Goal: Task Accomplishment & Management: Manage account settings

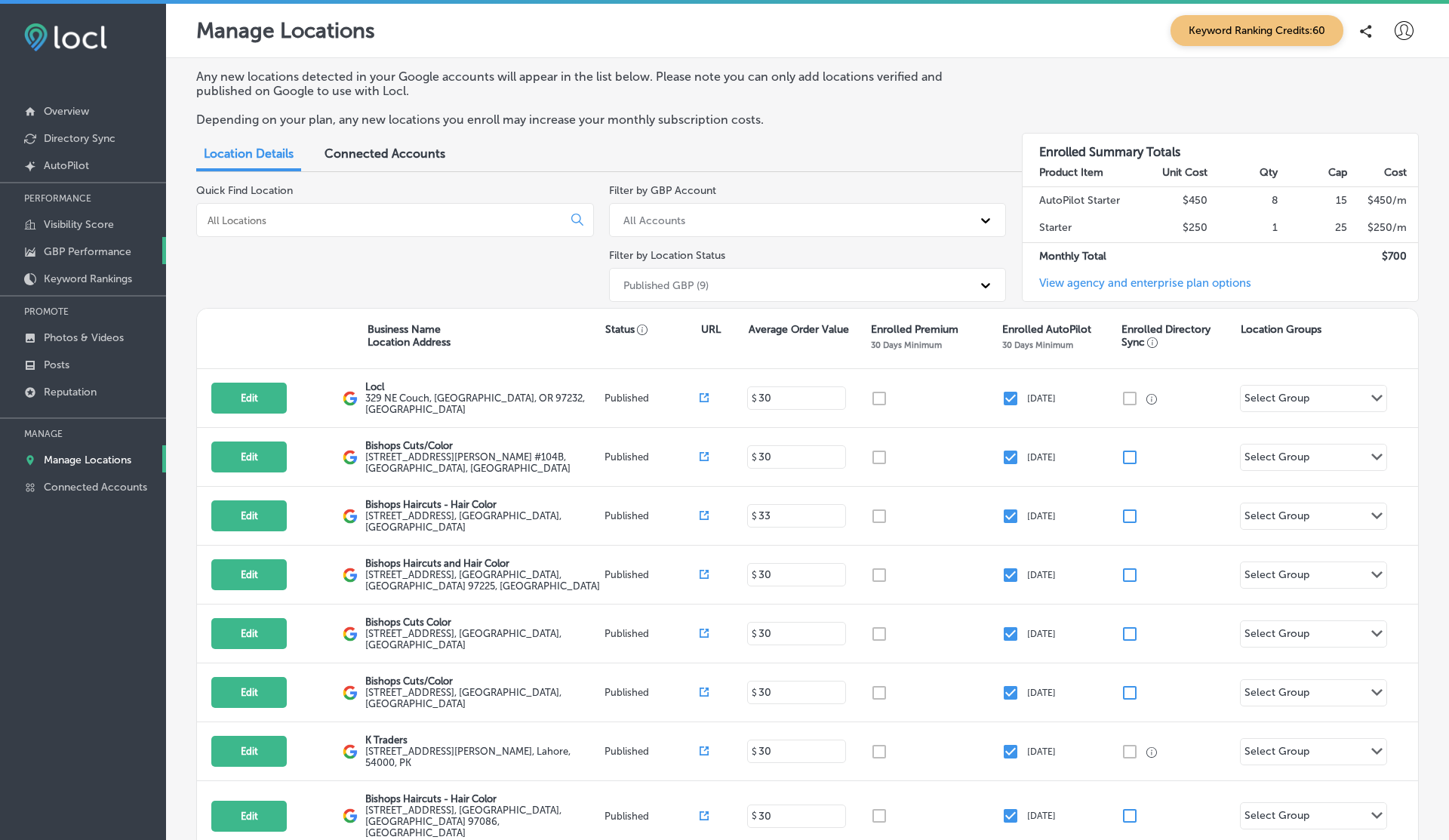
click at [87, 254] on p "GBP Performance" at bounding box center [87, 251] width 88 height 13
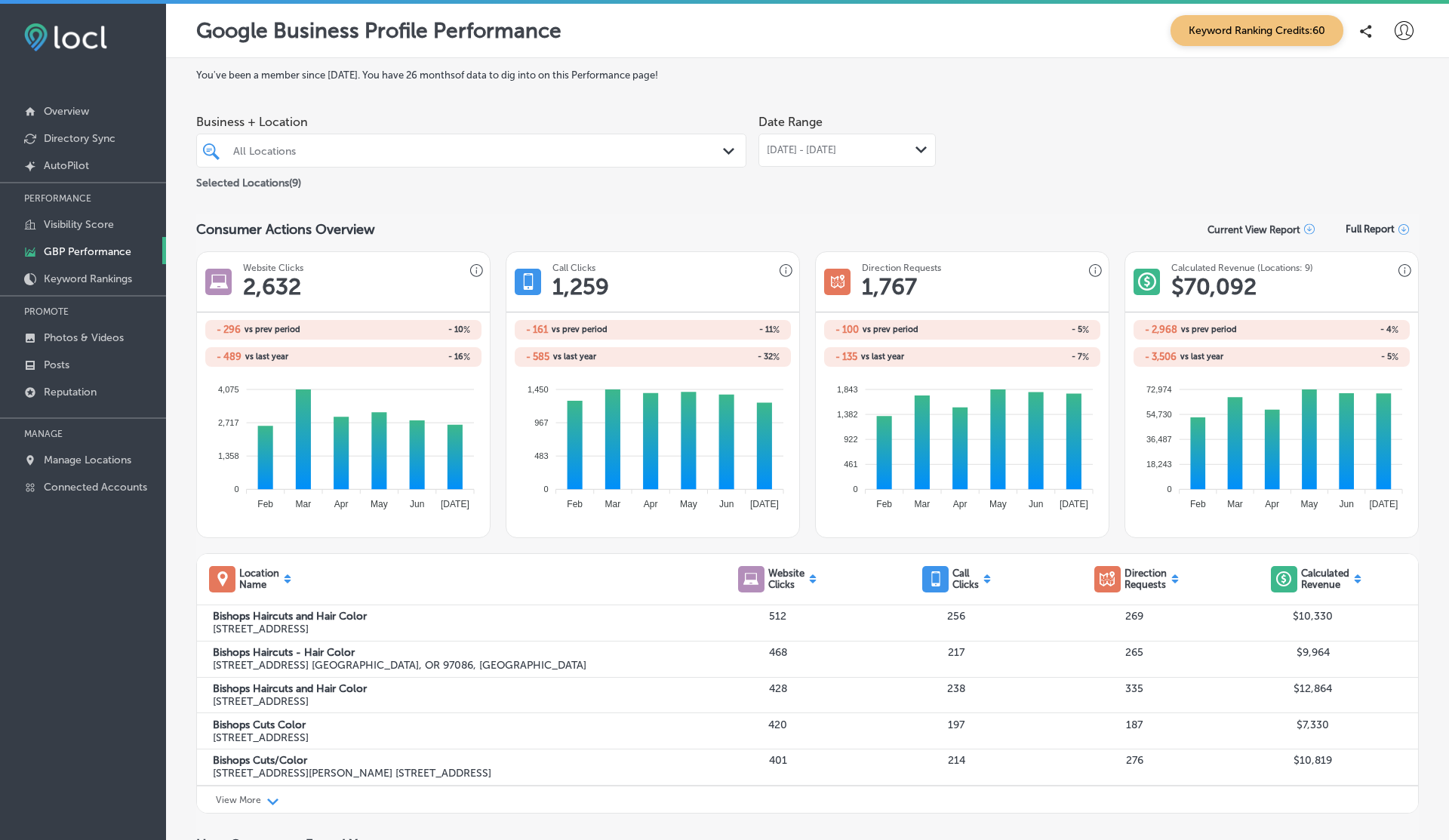
click at [1265, 225] on p "Current View Report" at bounding box center [1253, 230] width 93 height 12
click at [1231, 291] on div "Current View Report as PDF" at bounding box center [1267, 291] width 136 height 28
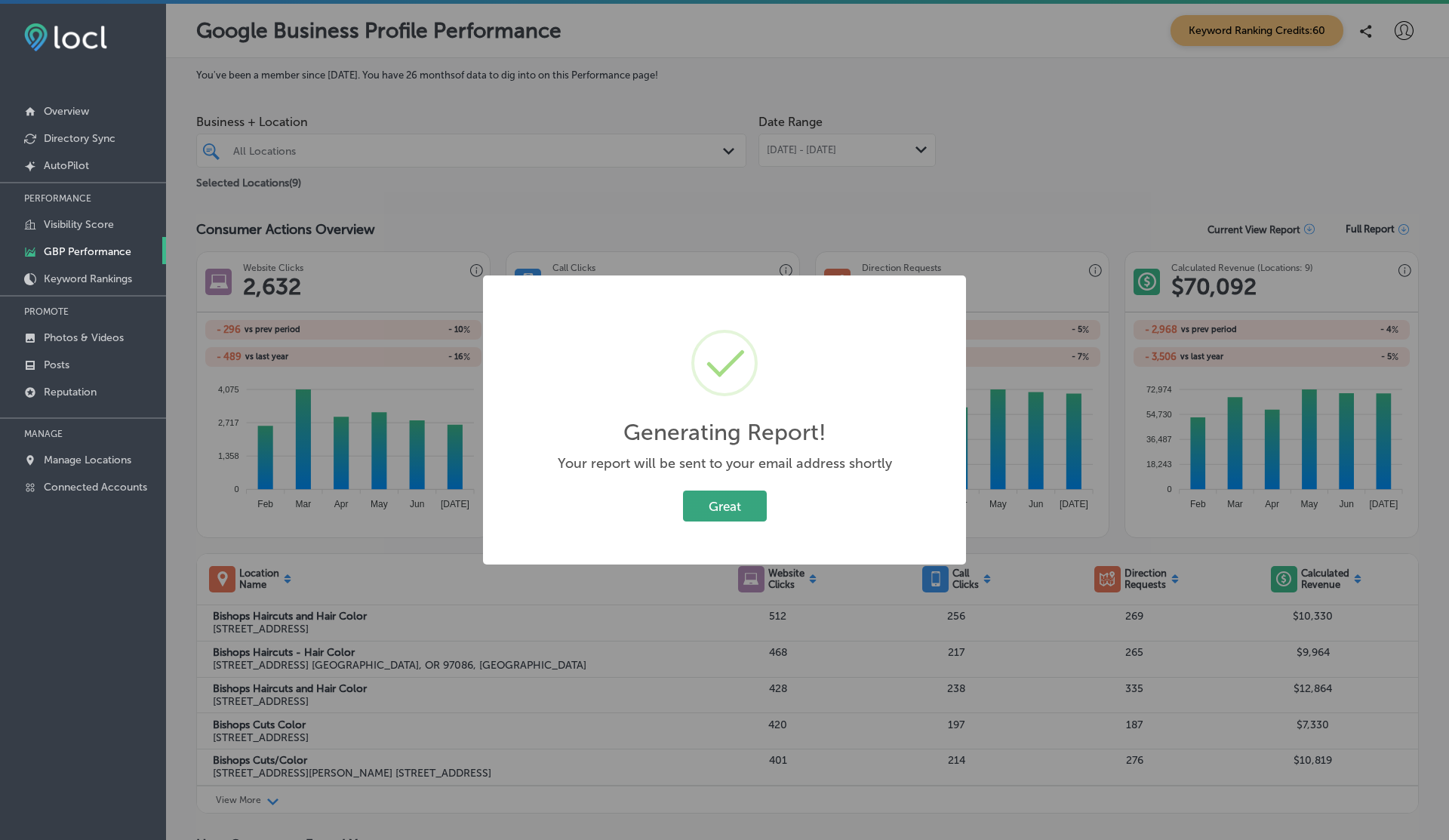
click at [730, 503] on button "Great" at bounding box center [724, 506] width 84 height 31
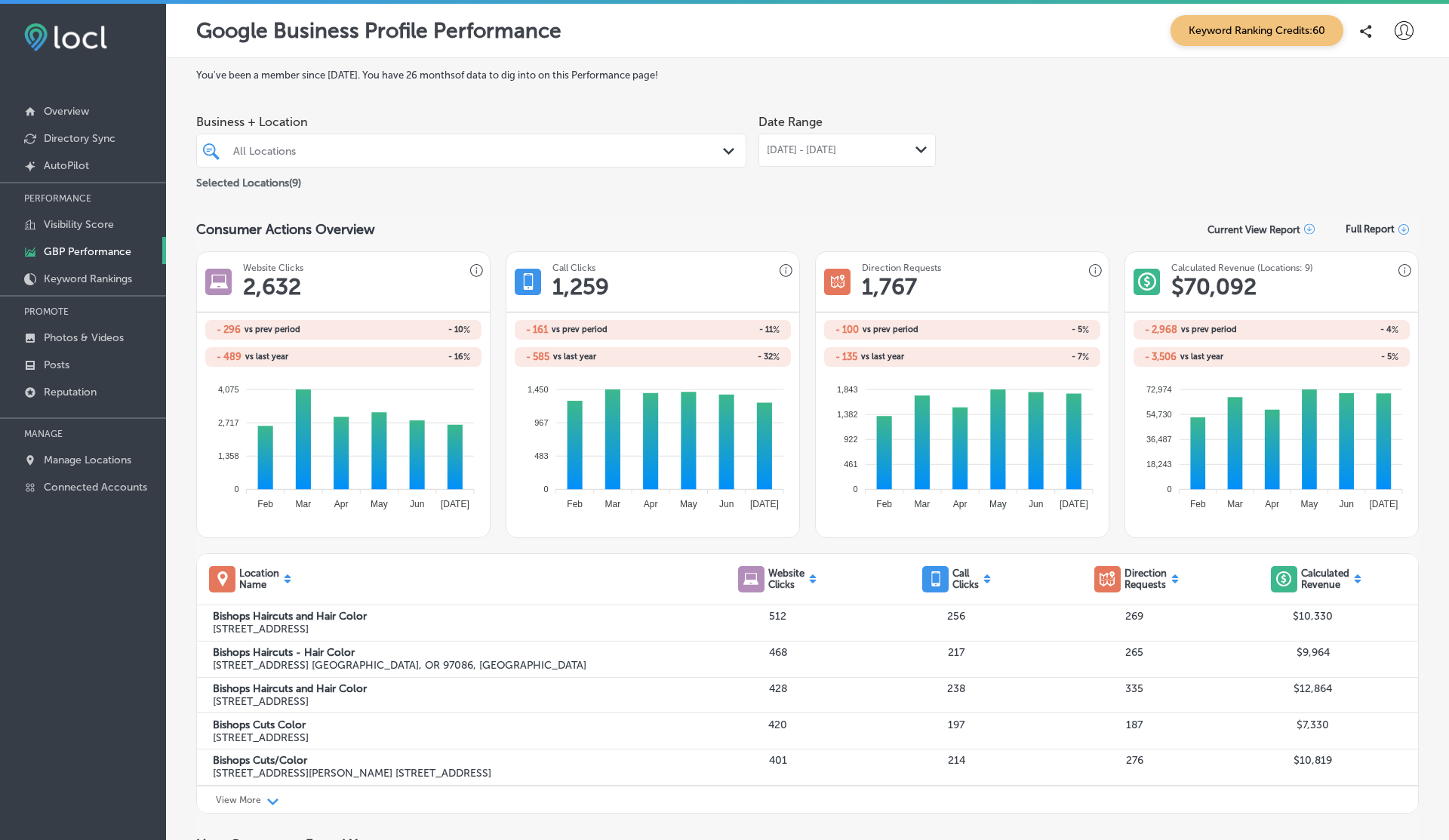
click at [1231, 218] on div "Current View Report" at bounding box center [1267, 229] width 136 height 28
click at [1224, 292] on div "Current View Report as PDF" at bounding box center [1267, 291] width 136 height 28
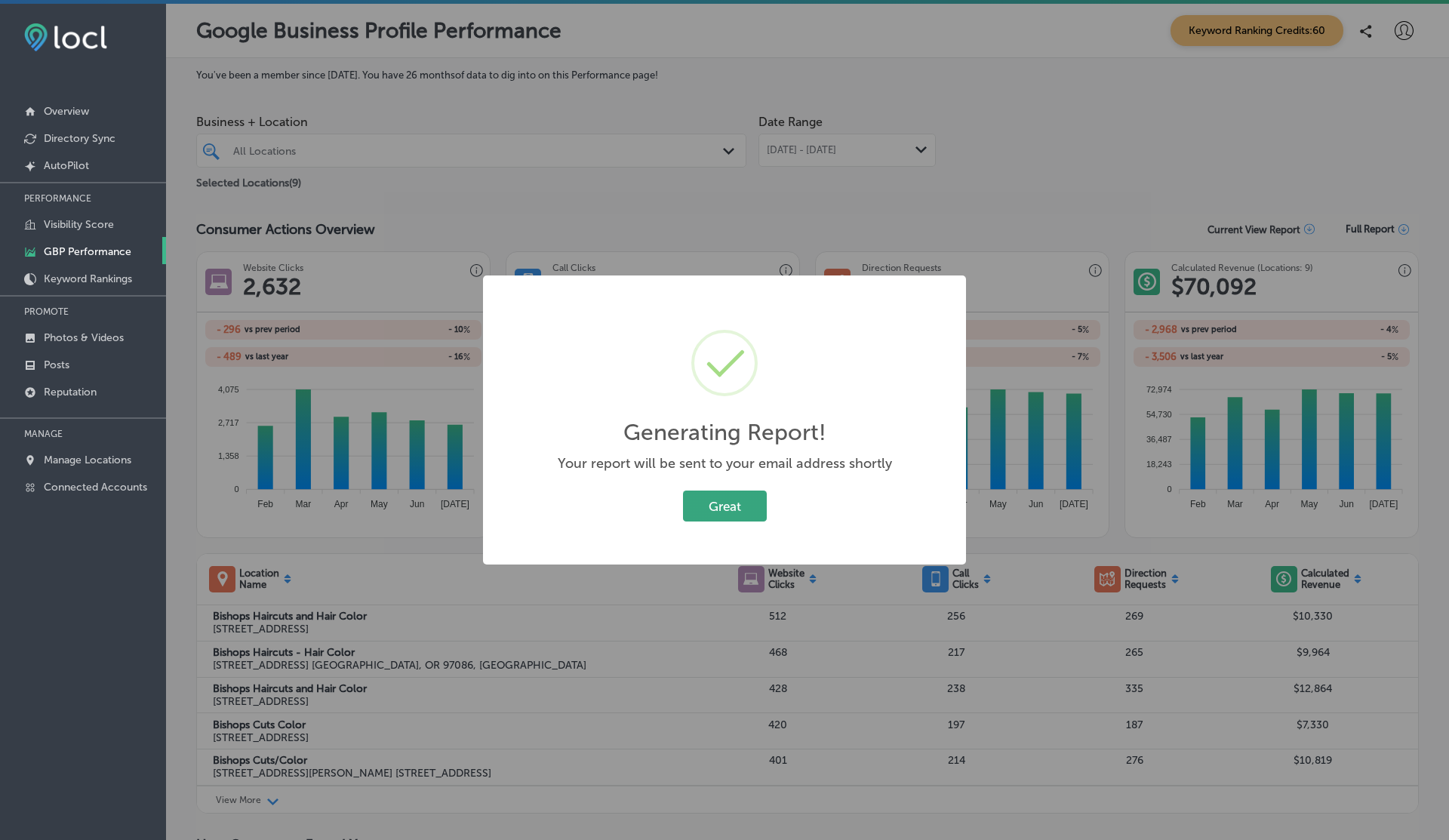
click at [709, 497] on button "Great" at bounding box center [724, 506] width 84 height 31
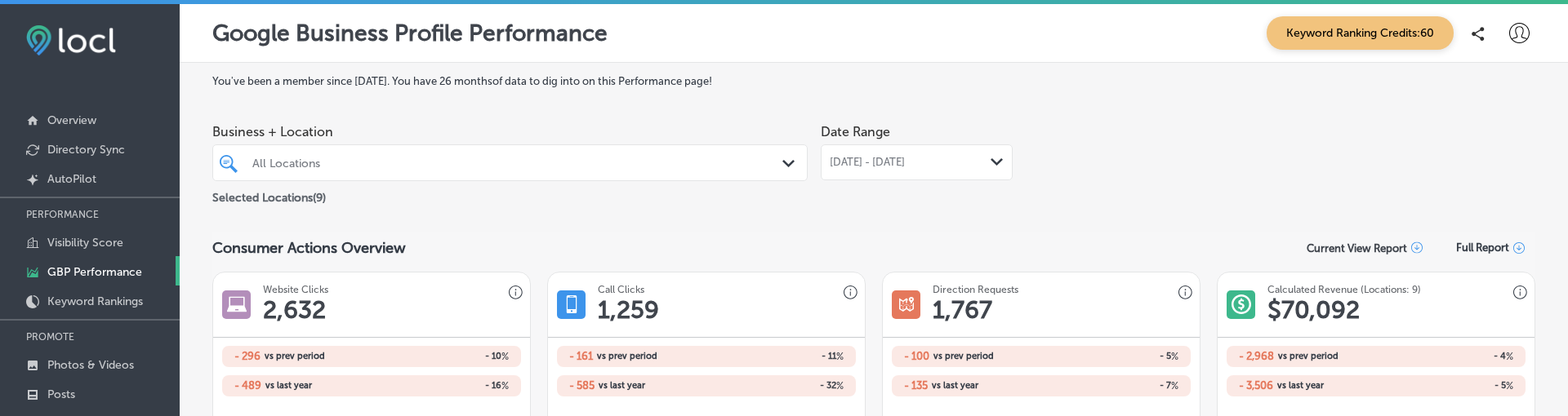
click at [1391, 247] on p "Current View Report" at bounding box center [1356, 249] width 101 height 13
click at [1340, 317] on div "Current View Report as PDF" at bounding box center [1371, 314] width 147 height 31
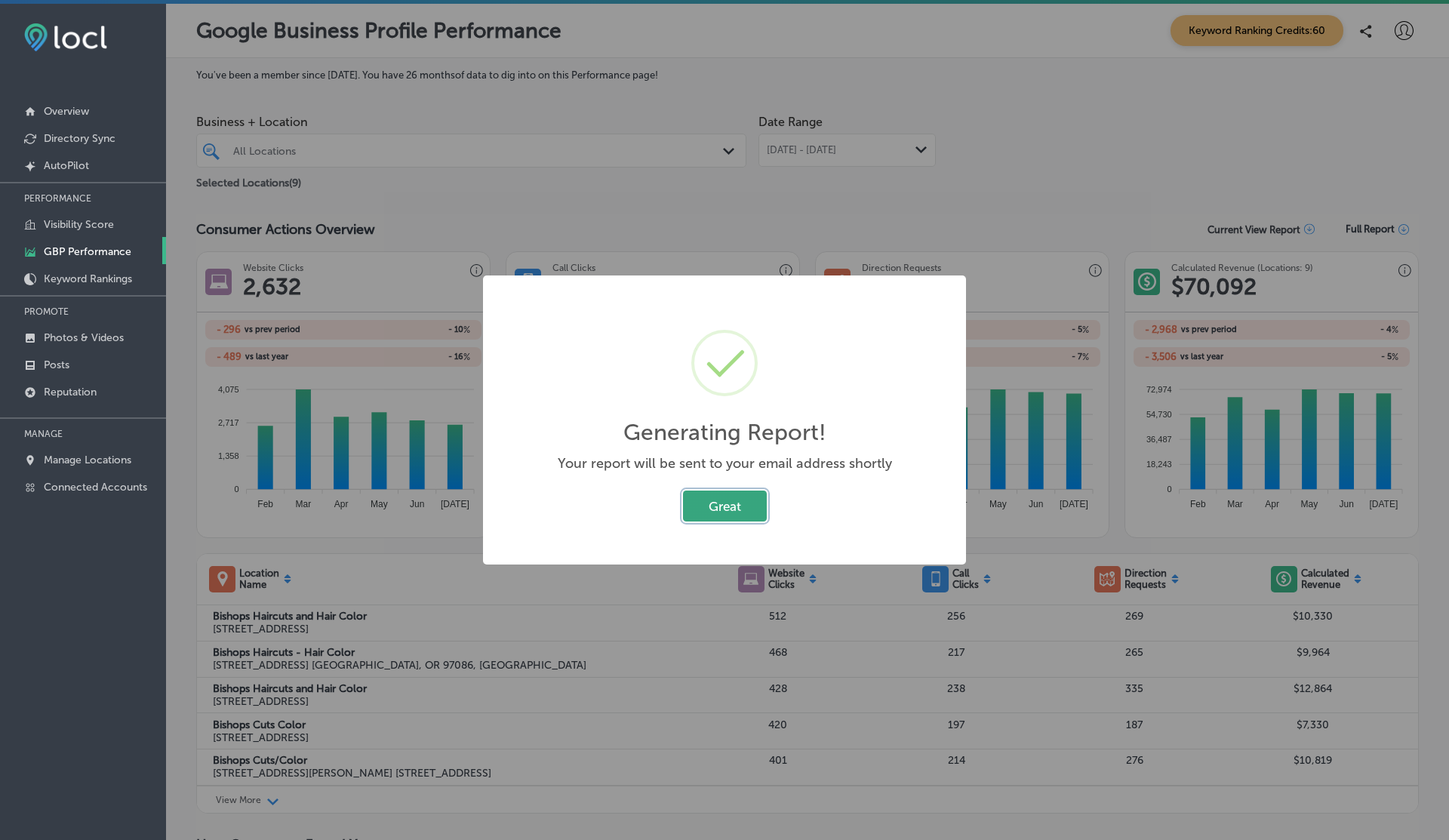
click at [744, 506] on button "Great" at bounding box center [724, 506] width 84 height 31
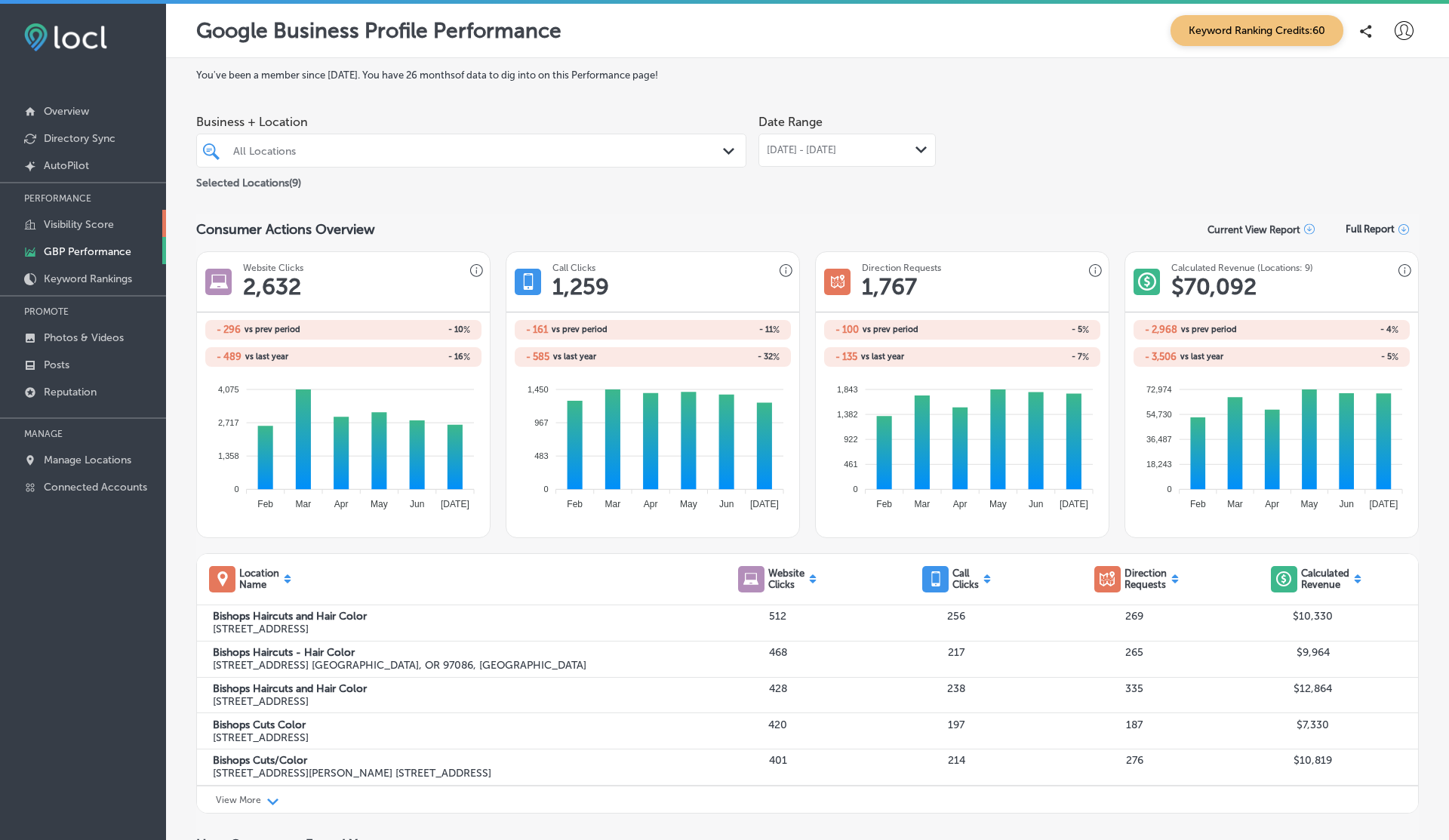
click at [76, 224] on p "Visibility Score" at bounding box center [79, 224] width 70 height 13
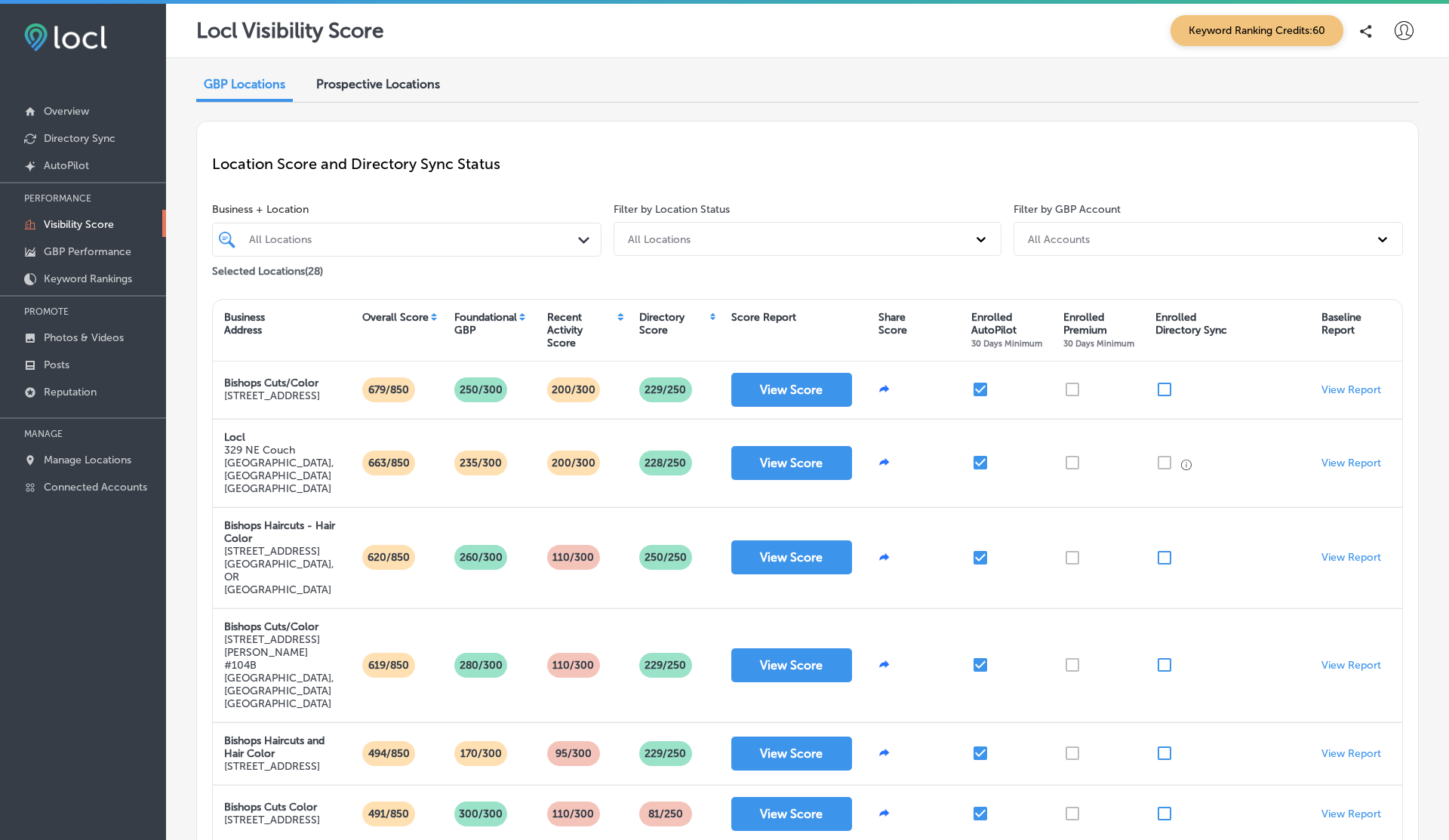
click at [1404, 33] on icon at bounding box center [1404, 30] width 19 height 19
click at [1361, 88] on p "My Account" at bounding box center [1382, 85] width 68 height 18
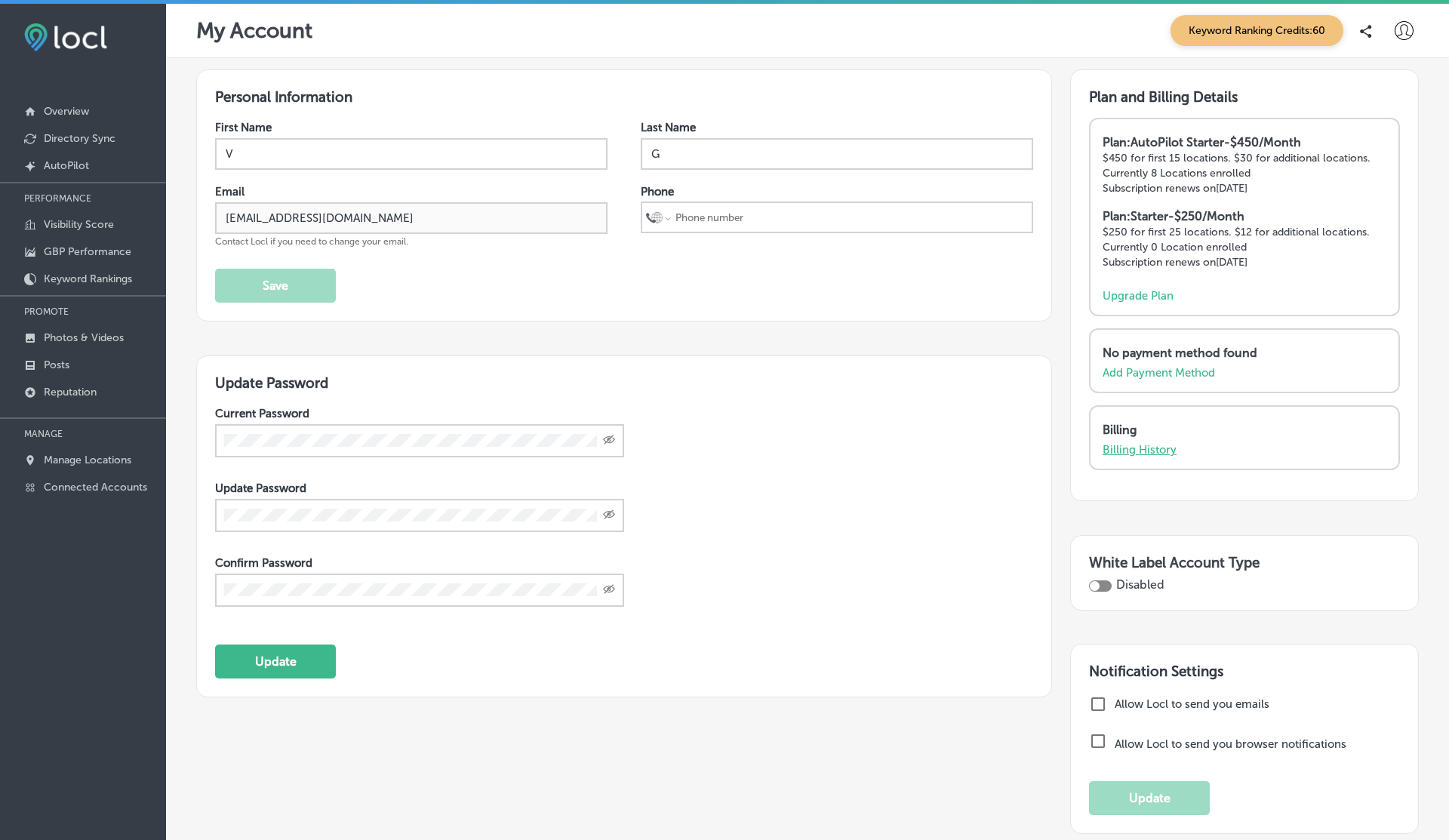
click at [1108, 443] on p "Billing History" at bounding box center [1139, 450] width 74 height 13
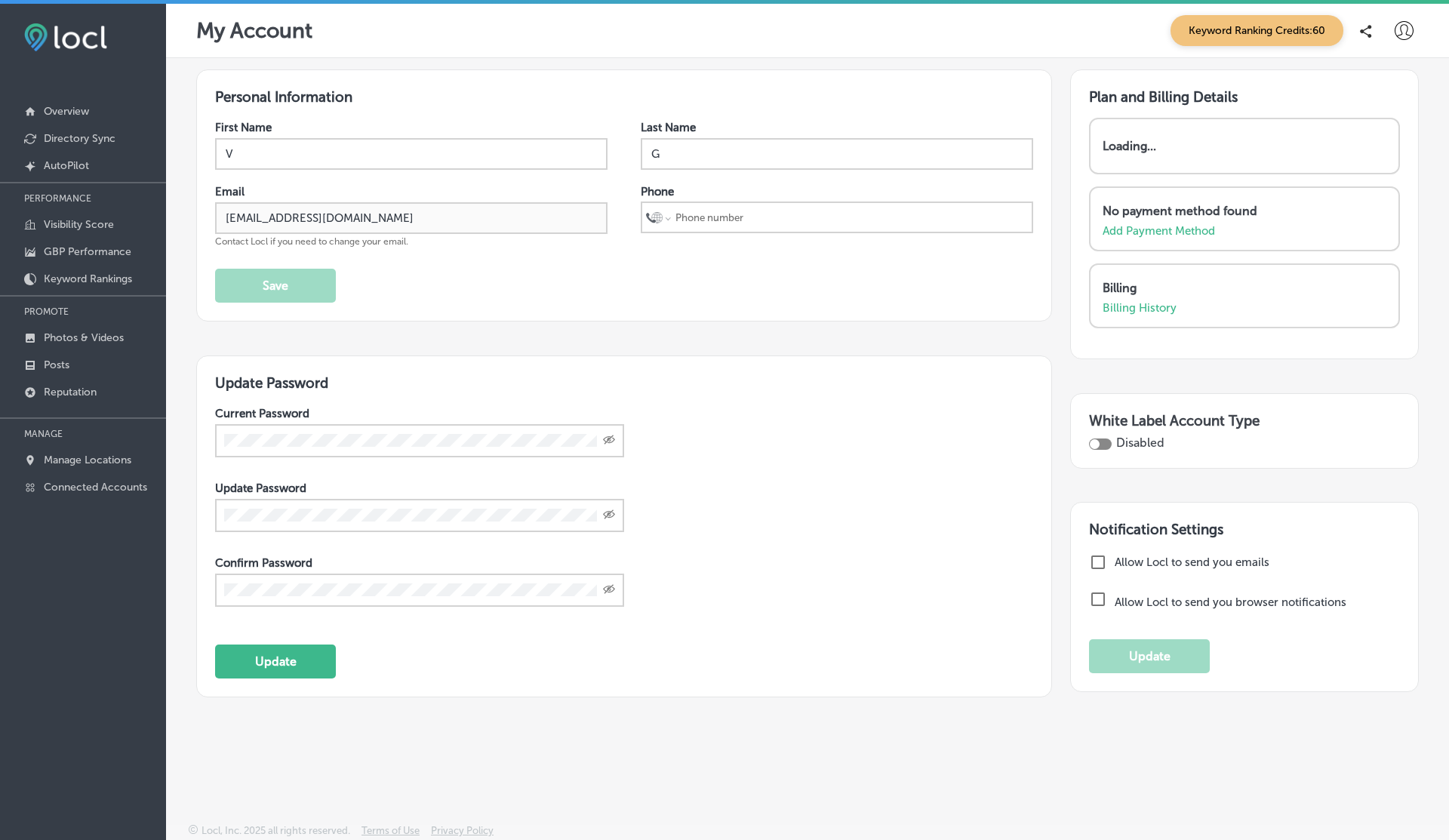
click at [1107, 447] on div at bounding box center [1100, 444] width 23 height 12
checkbox input "true"
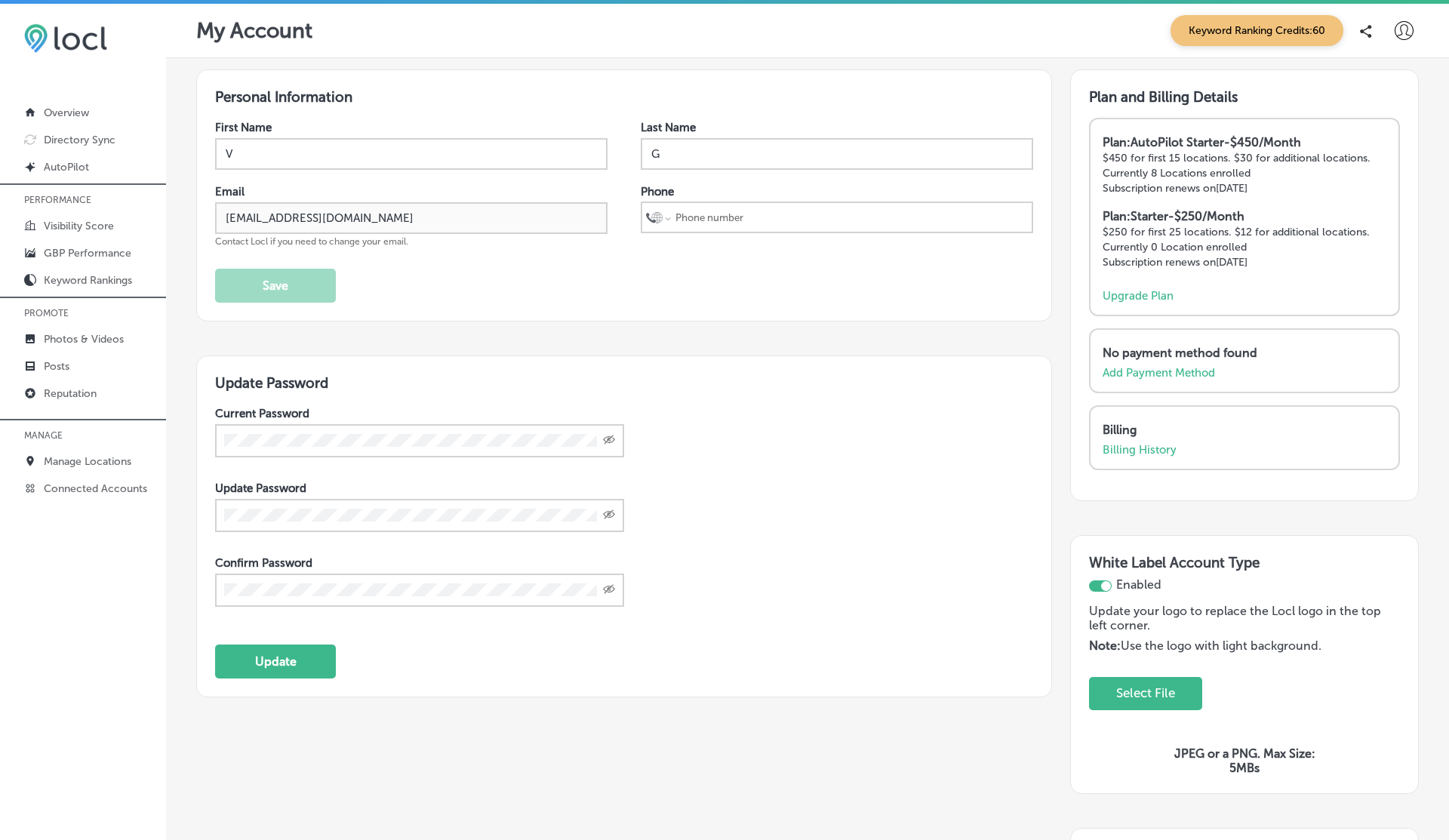
click at [1160, 547] on div "White Label Account Type Enabled Update your logo to replace the Locl logo in t…" at bounding box center [1245, 665] width 348 height 260
click at [1146, 689] on button "Select File" at bounding box center [1146, 693] width 77 height 31
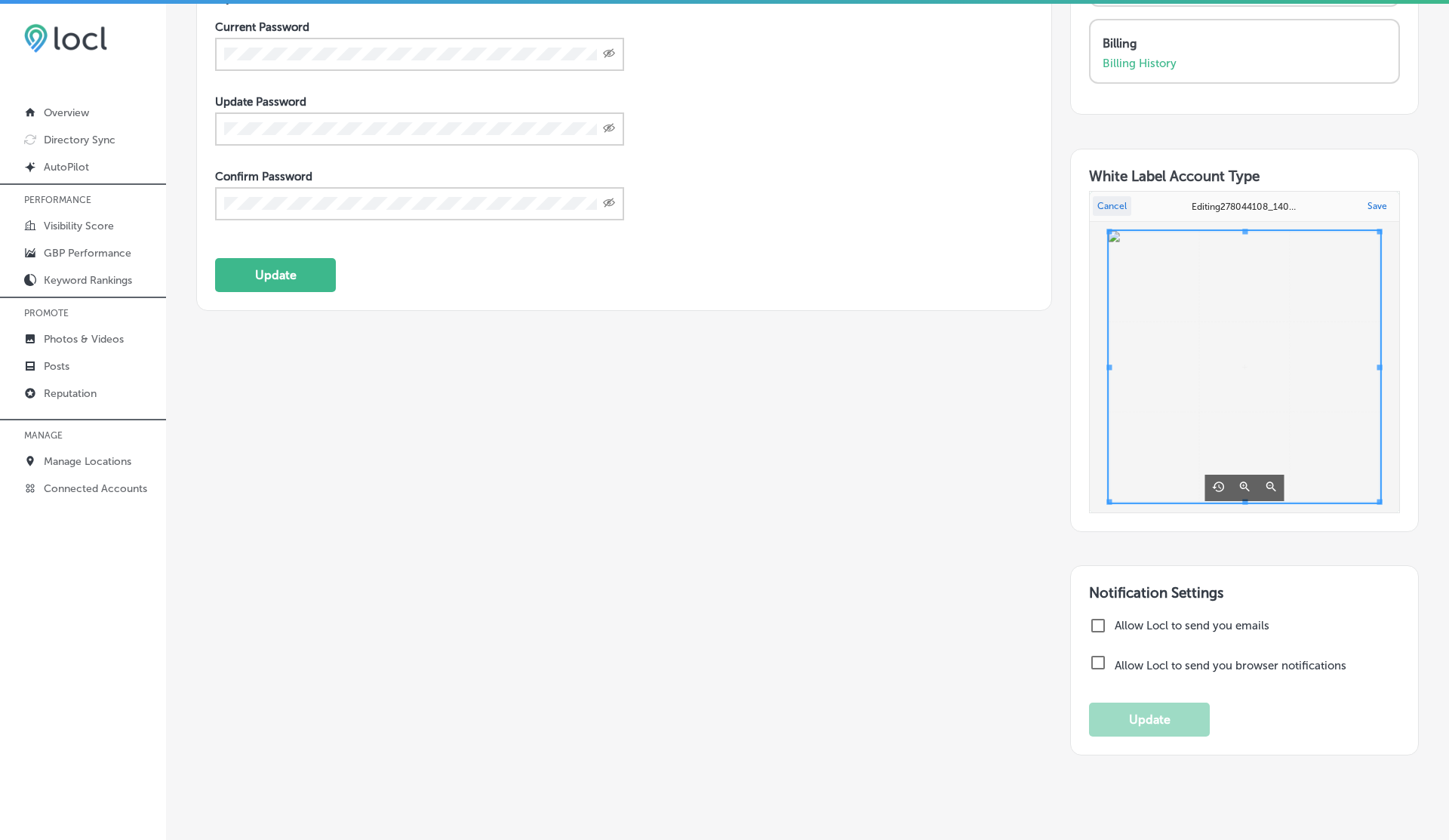
scroll to position [384, 0]
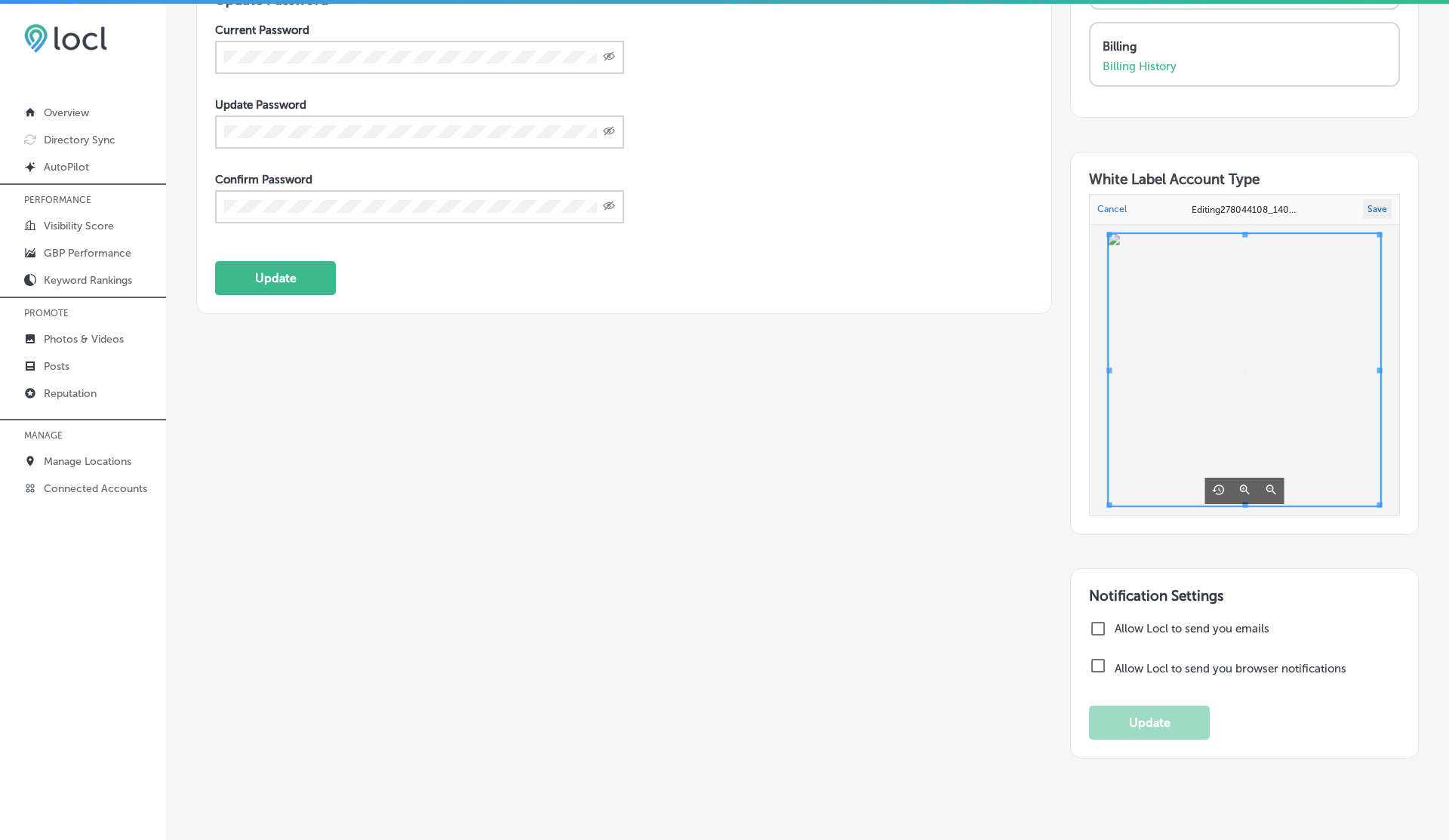
click at [1375, 203] on button "Save" at bounding box center [1377, 209] width 28 height 19
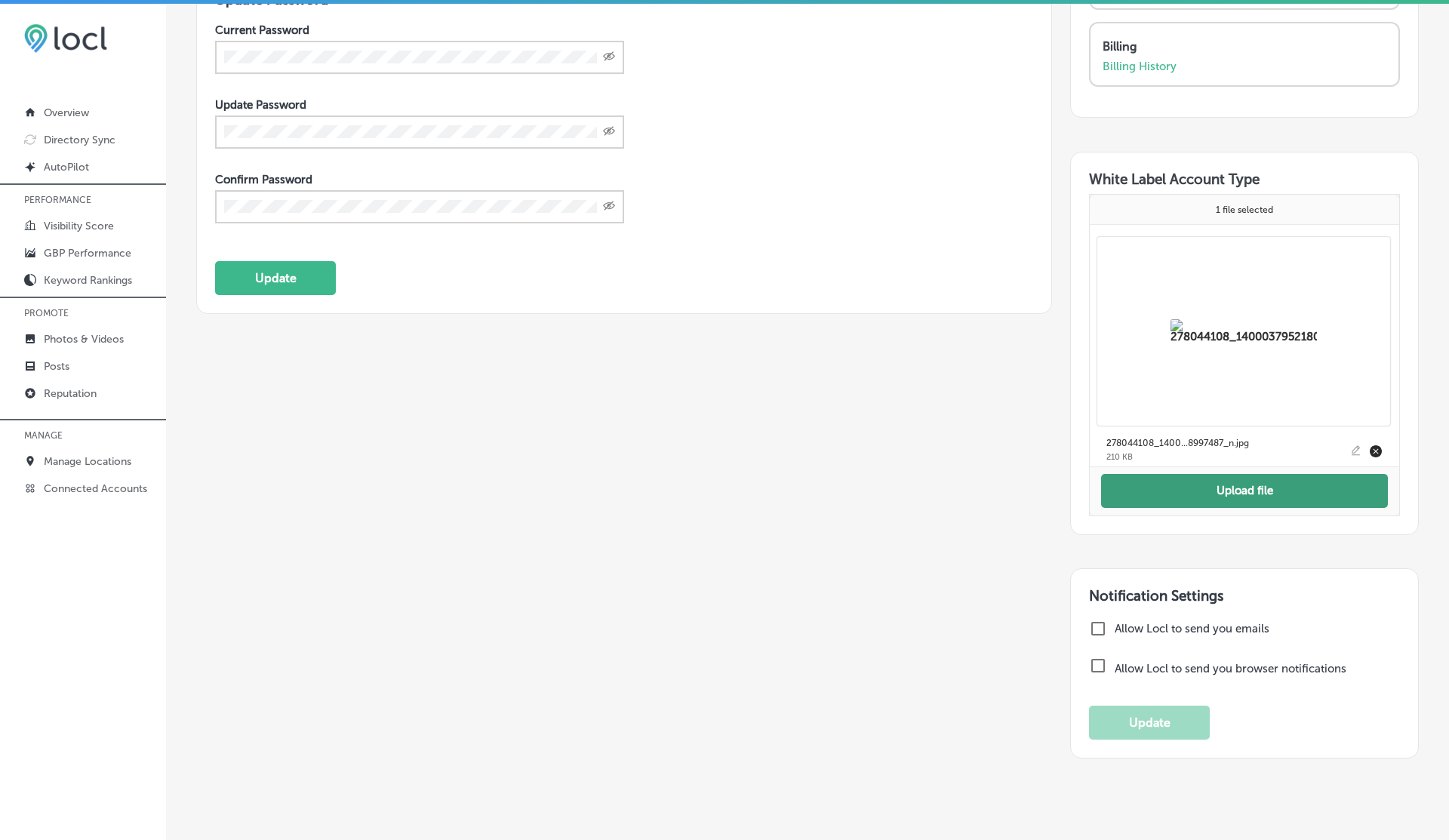
click at [1242, 490] on button "Upload file" at bounding box center [1244, 491] width 286 height 34
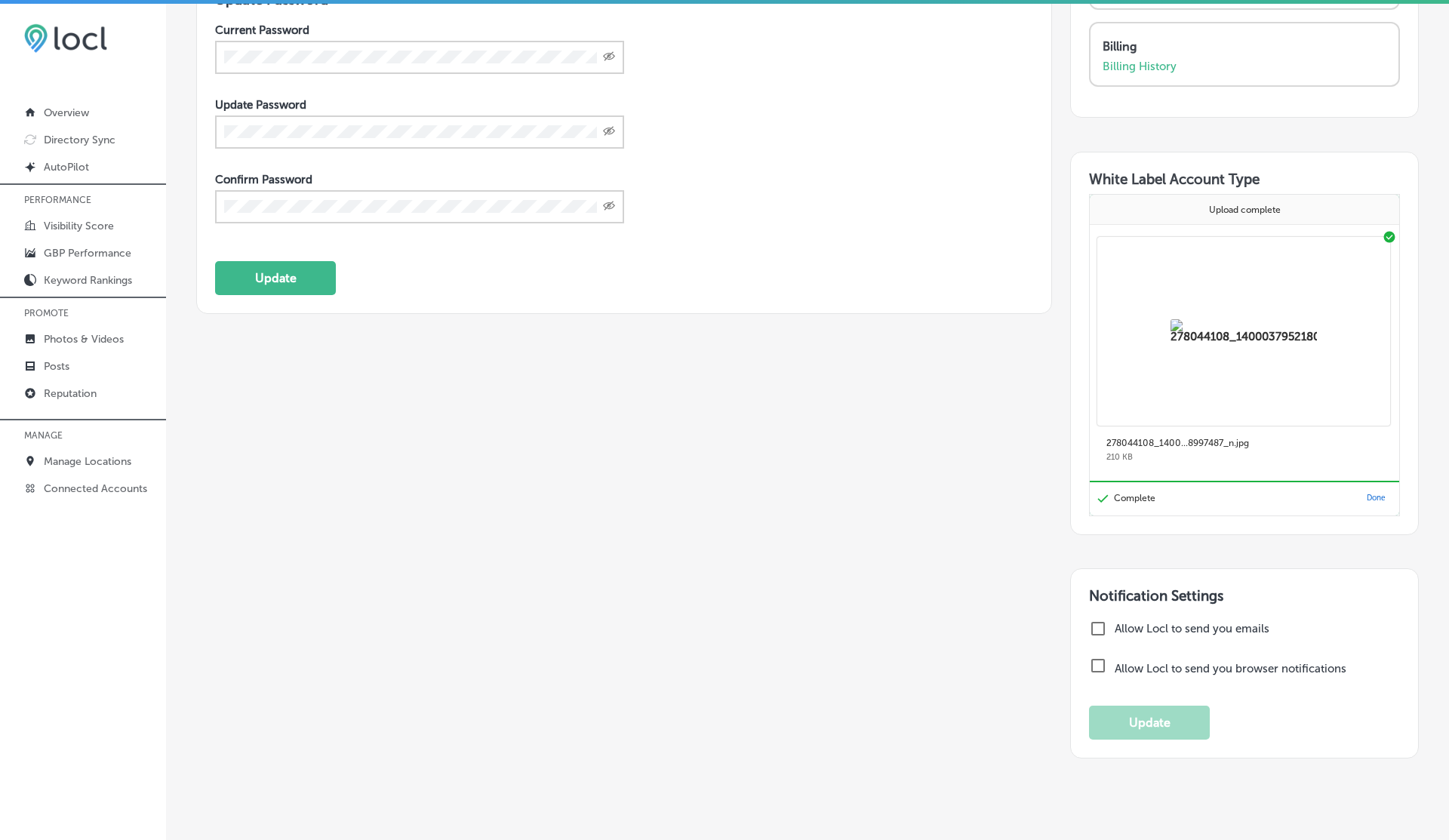
click at [1390, 231] on circle "Uppy Dashboard" at bounding box center [1389, 237] width 12 height 12
click at [1378, 492] on button "Done" at bounding box center [1375, 498] width 31 height 18
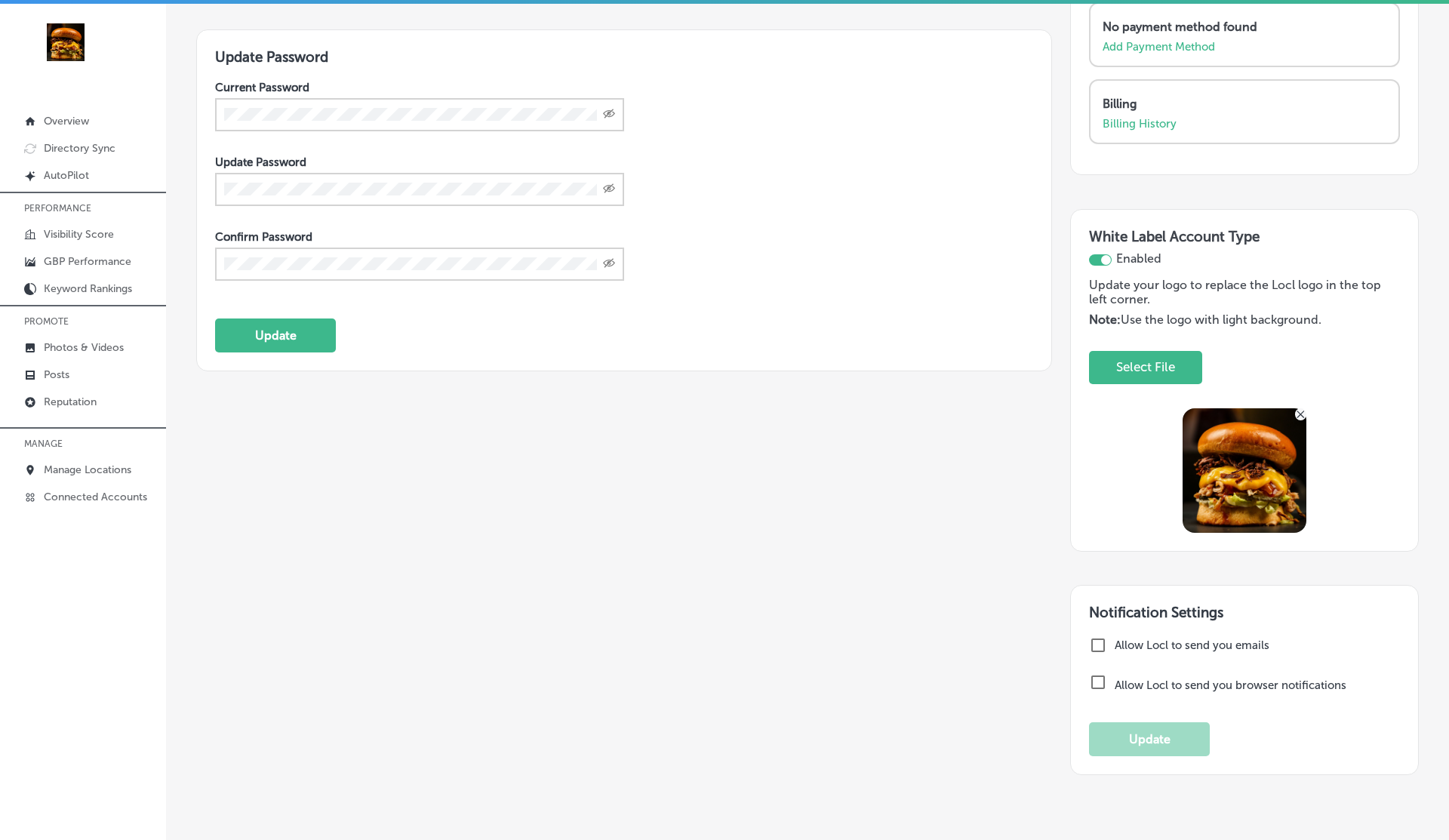
scroll to position [0, 0]
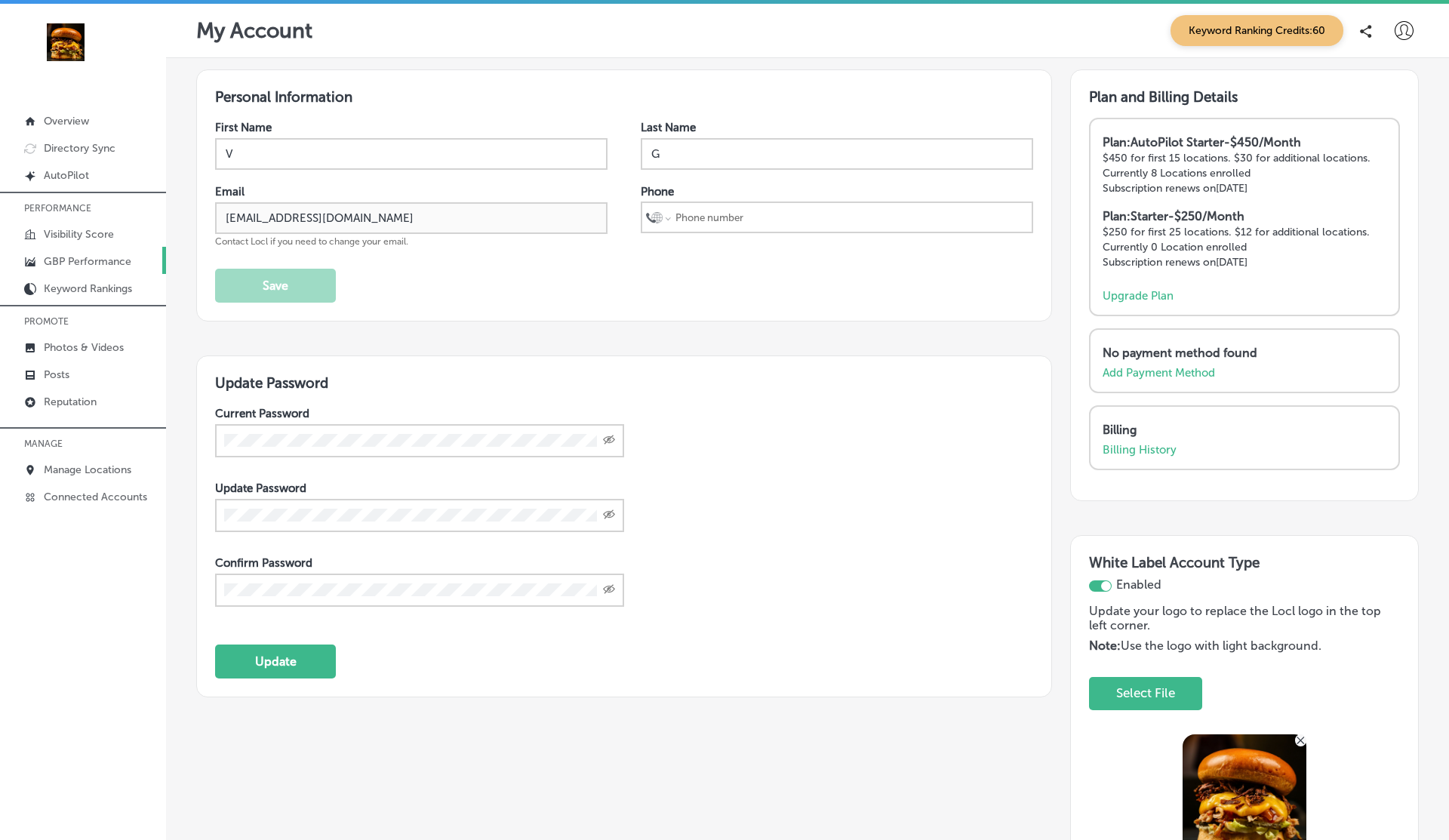
click at [80, 263] on p "GBP Performance" at bounding box center [87, 261] width 88 height 13
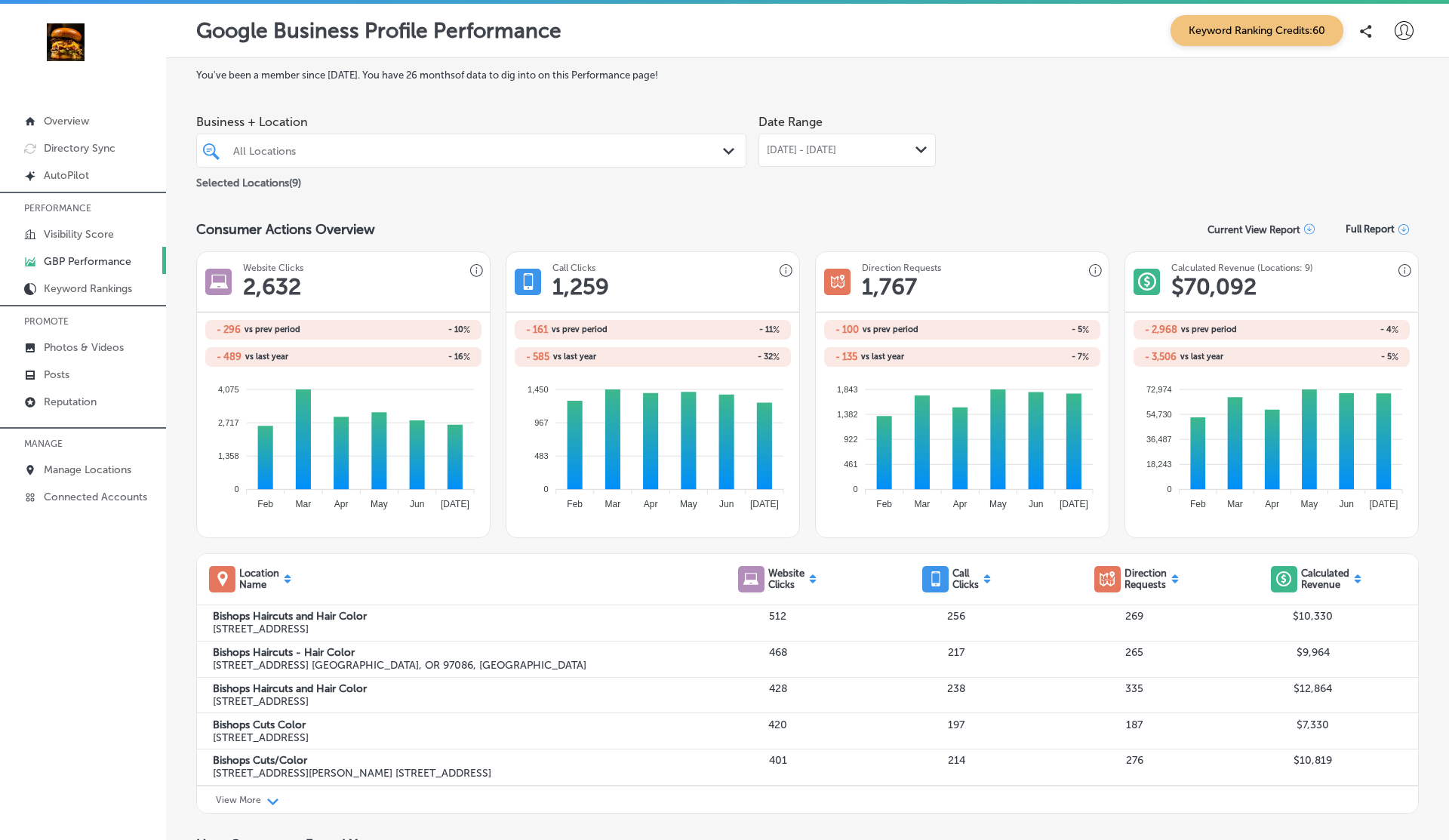
click at [1285, 228] on p "Current View Report" at bounding box center [1253, 230] width 93 height 12
click at [1231, 297] on div "Current View Report as PDF" at bounding box center [1267, 291] width 136 height 28
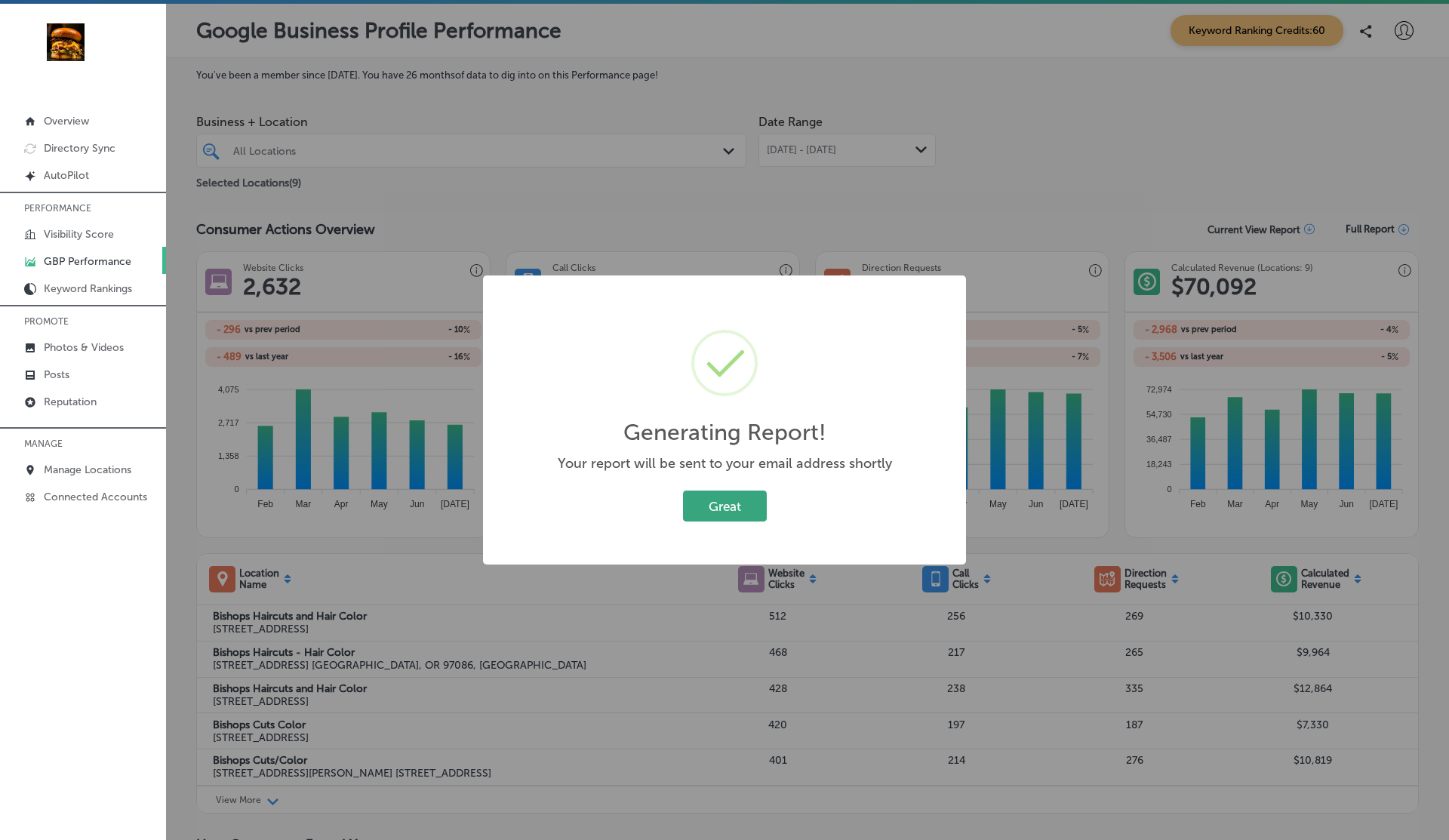
click at [729, 510] on button "Great" at bounding box center [724, 506] width 84 height 31
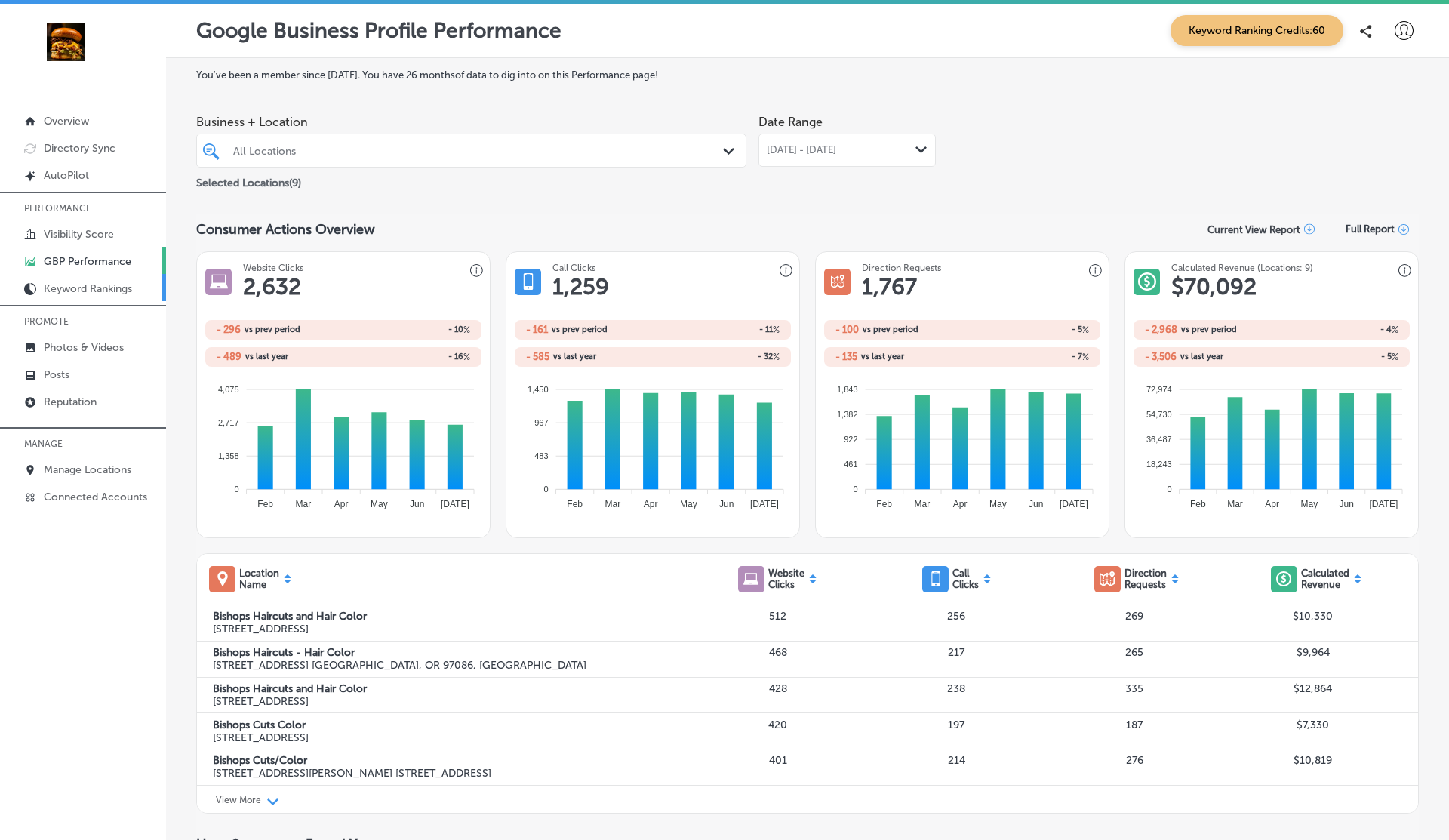
click at [71, 286] on p "Keyword Rankings" at bounding box center [87, 288] width 88 height 13
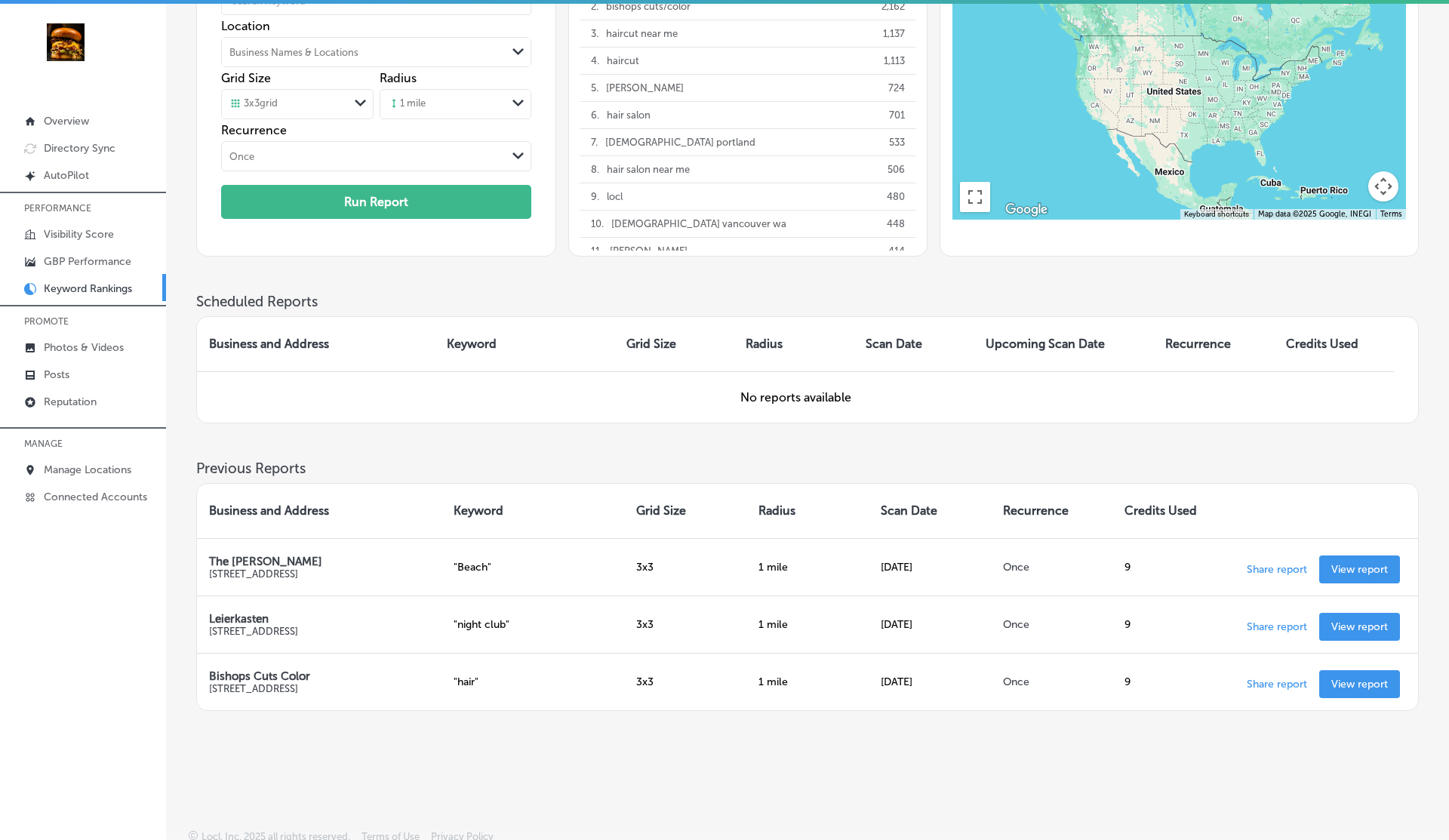
scroll to position [158, 0]
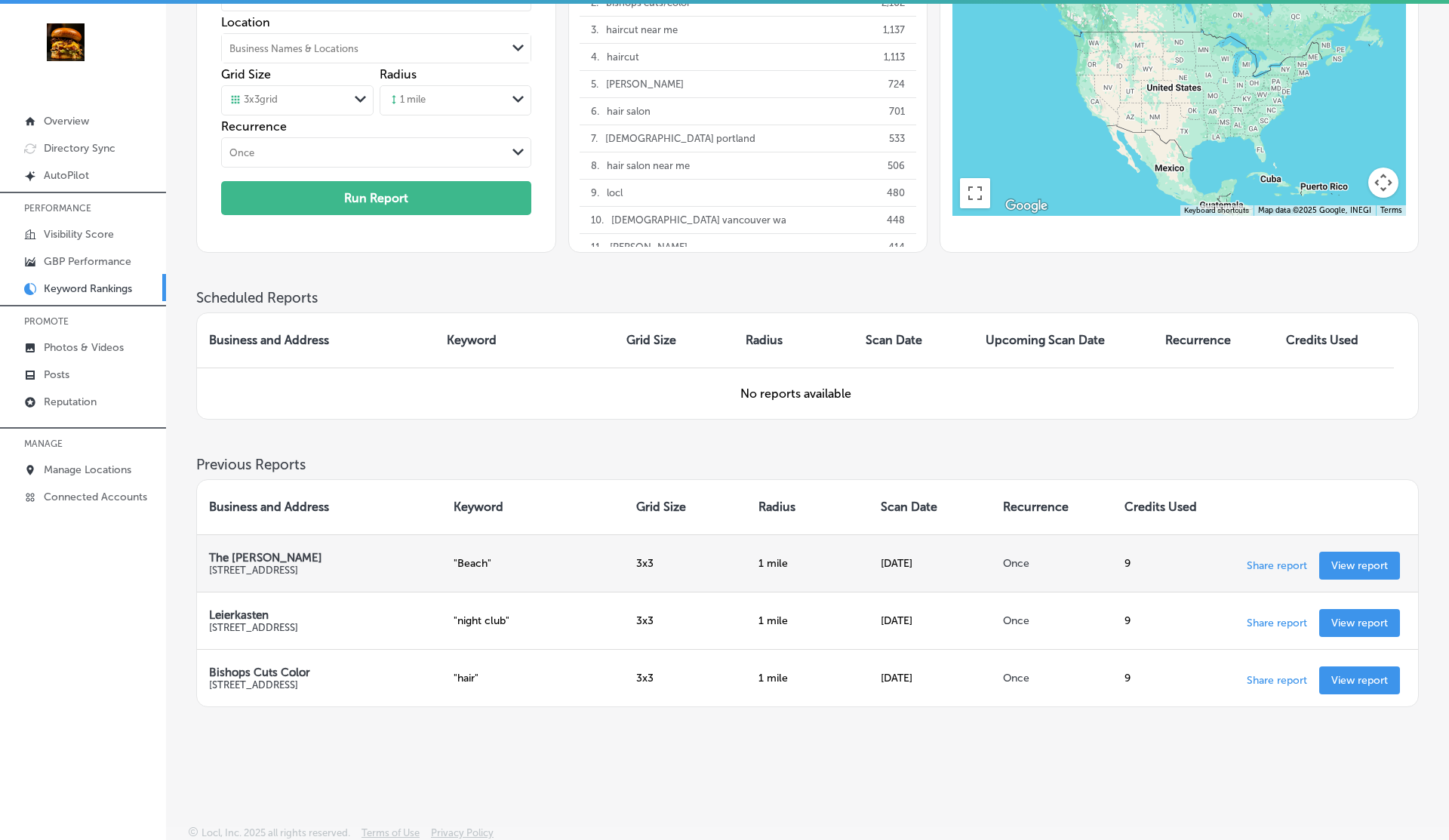
click at [1348, 561] on p "View report" at bounding box center [1359, 565] width 57 height 13
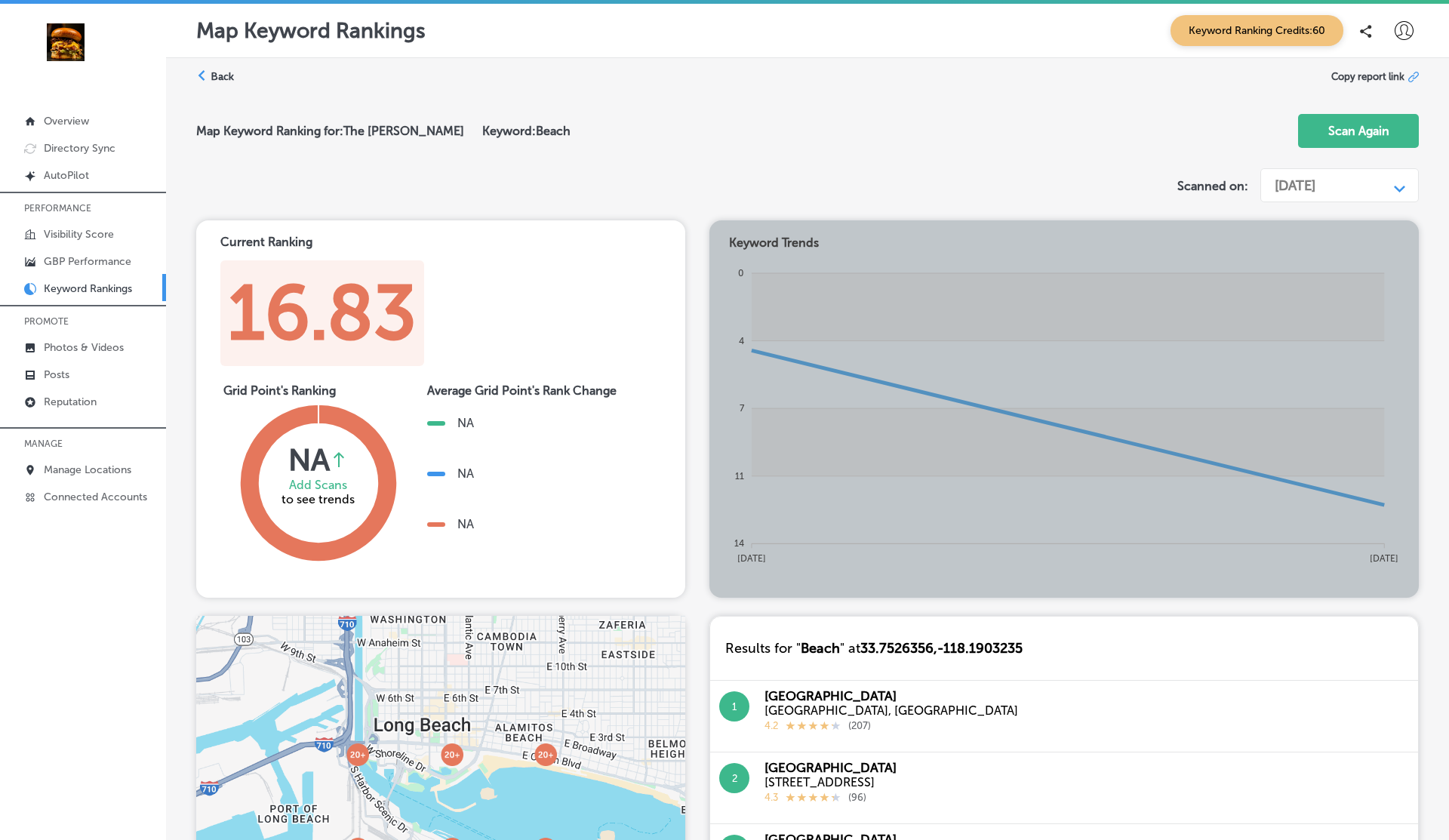
click at [1378, 75] on span "Copy report link" at bounding box center [1367, 77] width 73 height 12
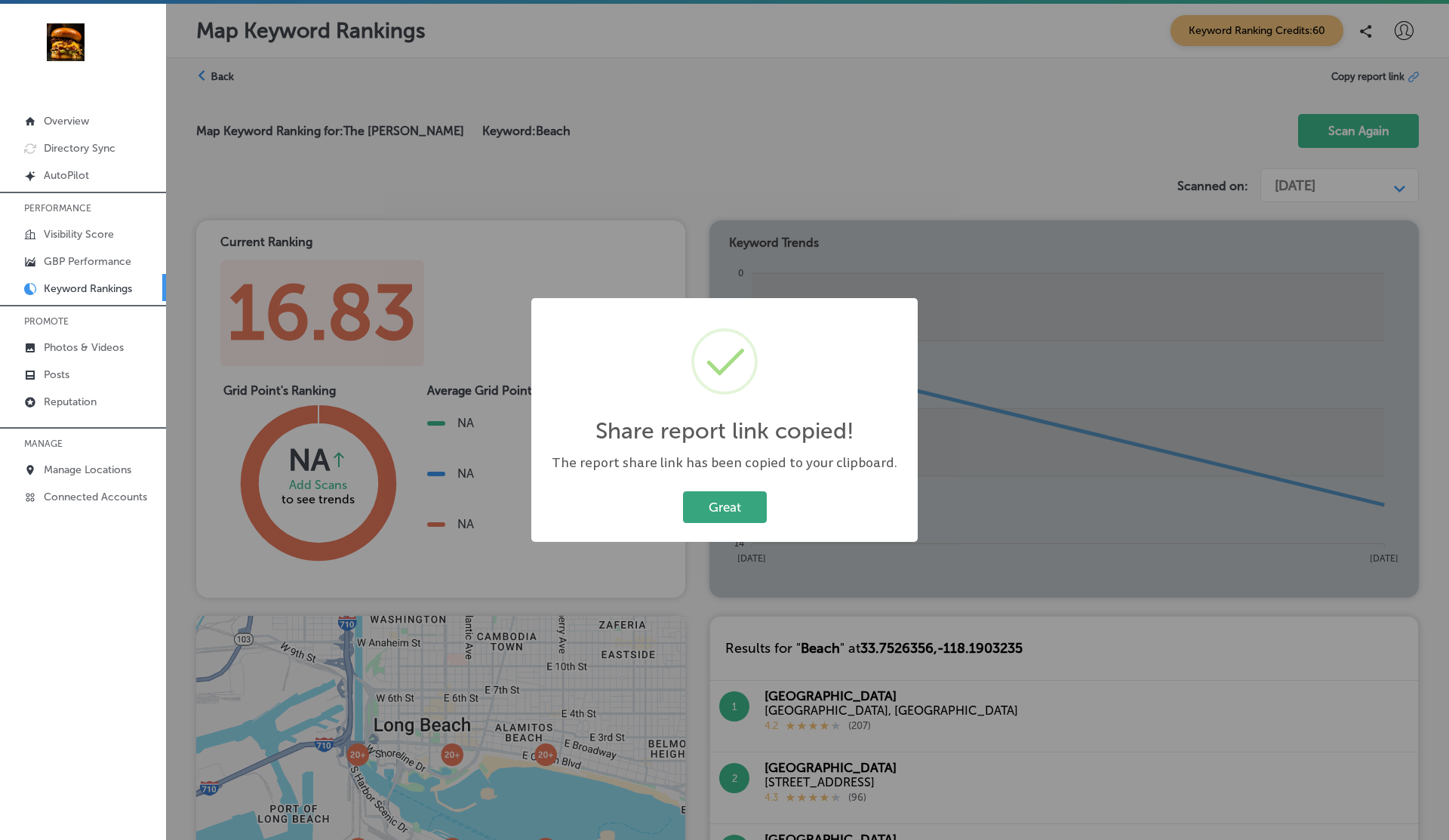
click at [727, 508] on button "Great" at bounding box center [724, 507] width 84 height 31
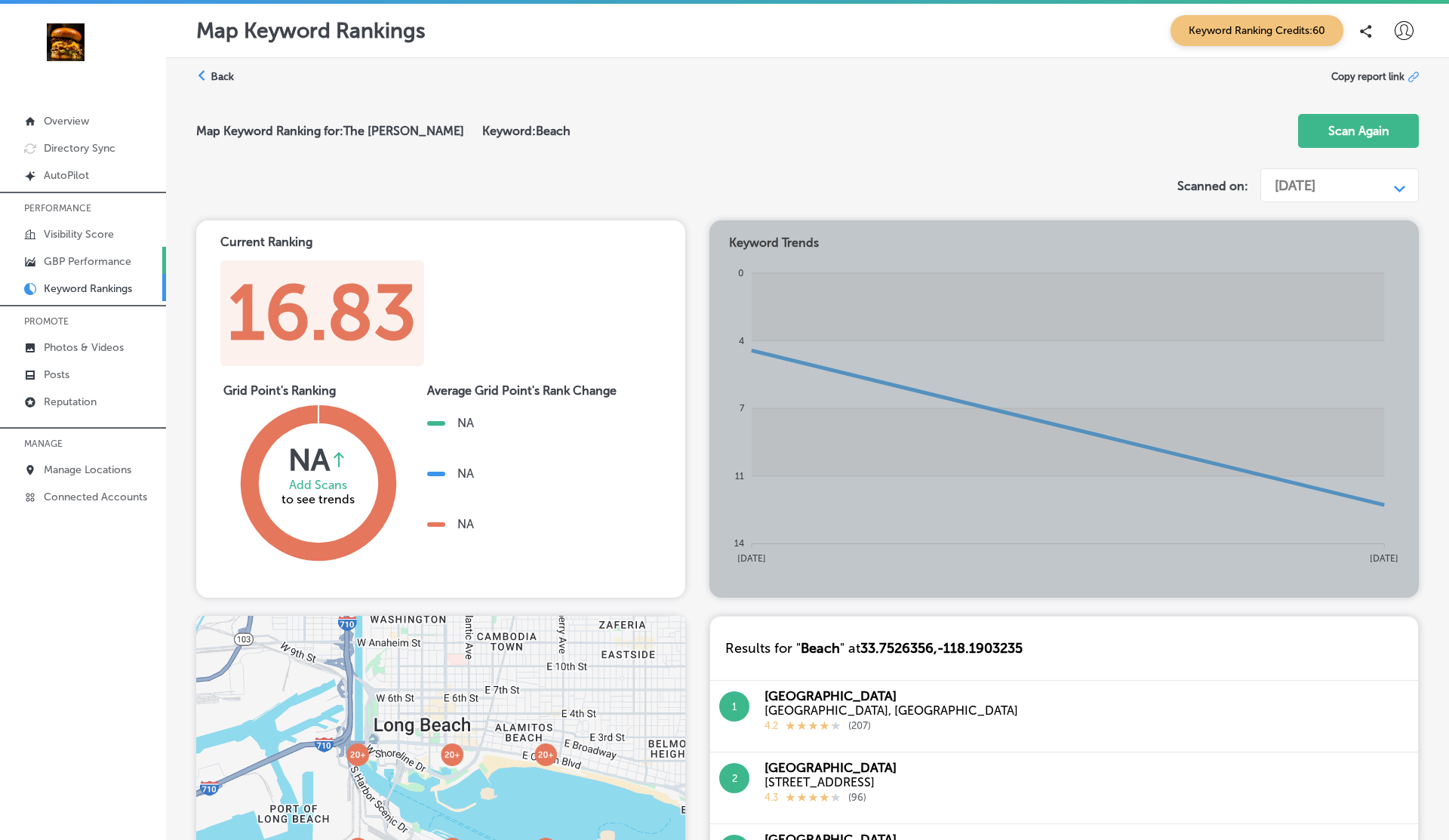
click at [80, 258] on p "GBP Performance" at bounding box center [87, 261] width 88 height 13
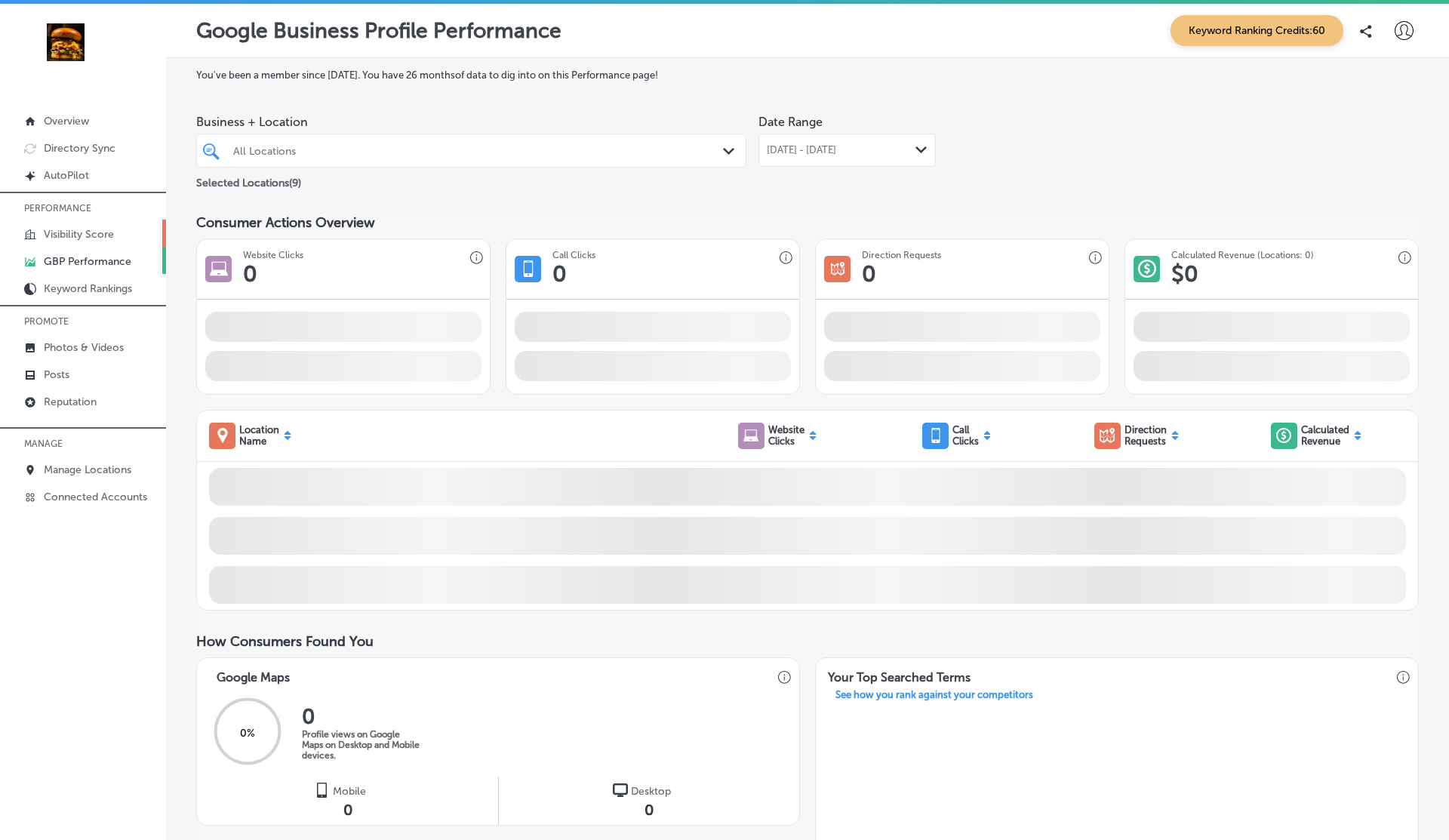
click at [74, 234] on p "Visibility Score" at bounding box center [79, 234] width 70 height 13
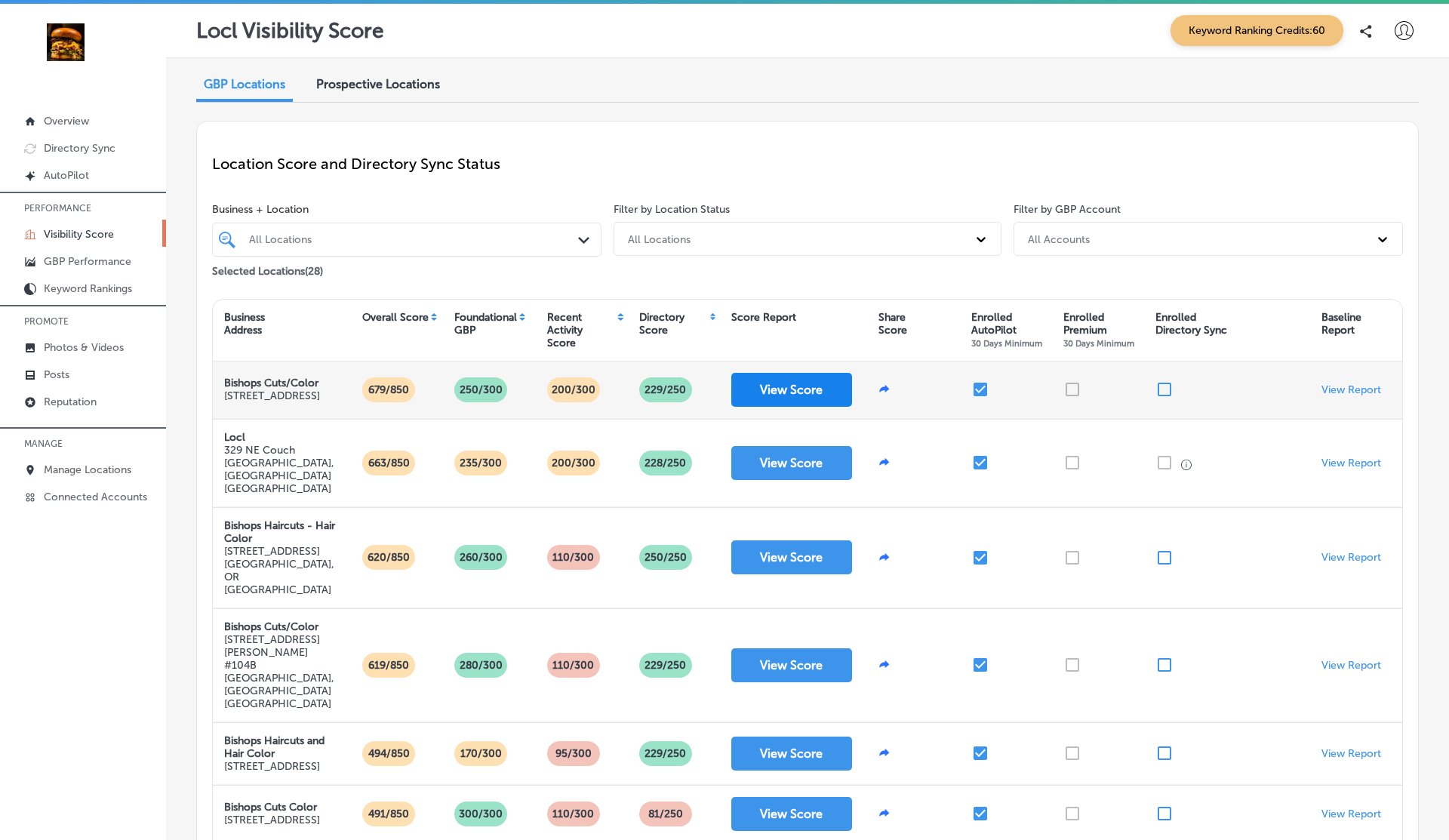
click at [791, 394] on button "View Score" at bounding box center [792, 389] width 121 height 34
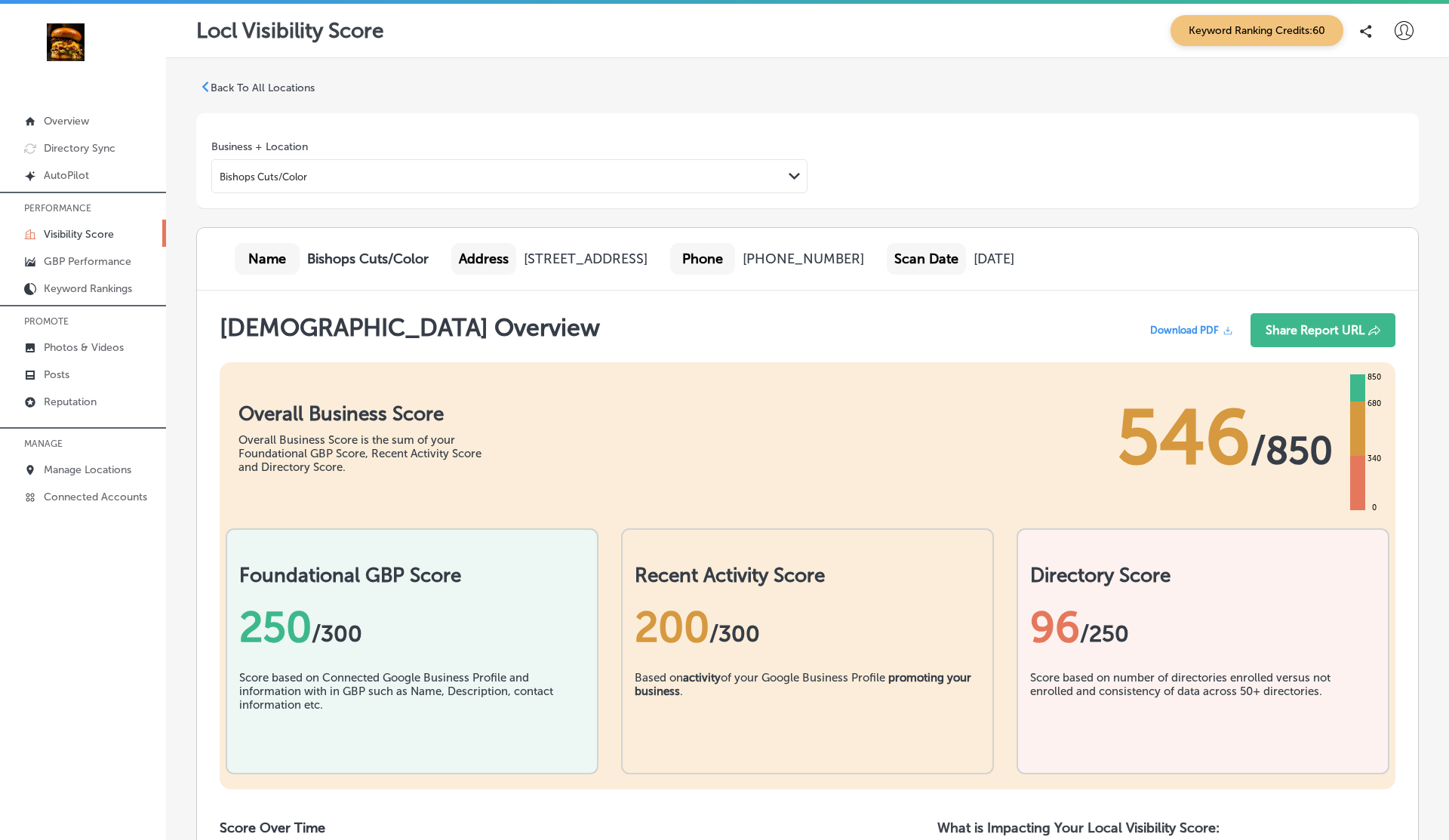
click at [1189, 330] on span "Download PDF" at bounding box center [1184, 330] width 69 height 12
click at [1152, 322] on div "Download PDF" at bounding box center [1191, 330] width 103 height 34
click at [1201, 331] on span "Download PDF" at bounding box center [1184, 330] width 69 height 12
click at [1187, 326] on span "Download PDF" at bounding box center [1184, 330] width 69 height 12
click at [1401, 27] on icon at bounding box center [1404, 30] width 19 height 19
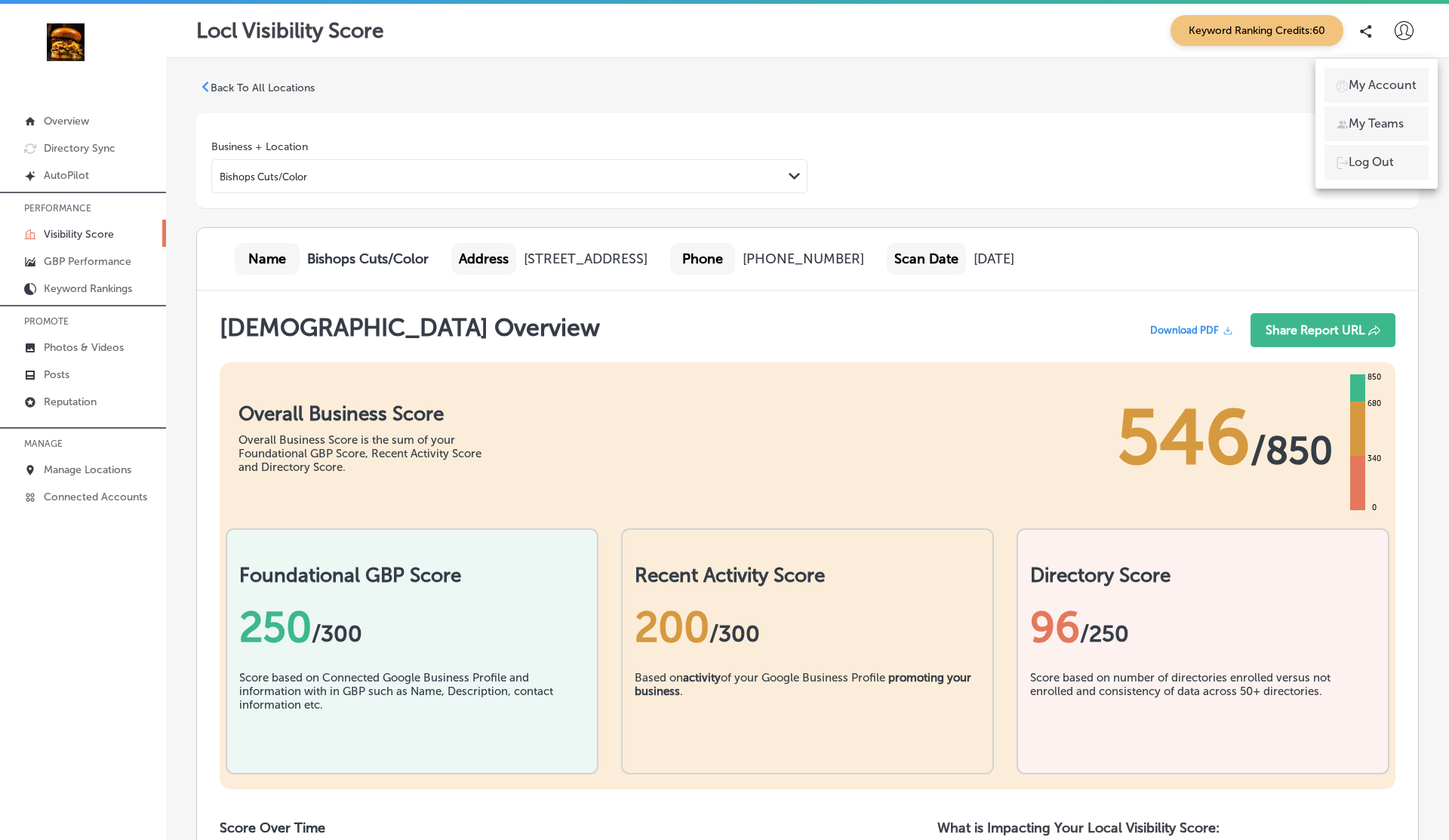
click at [1390, 94] on p "My Account" at bounding box center [1382, 85] width 68 height 18
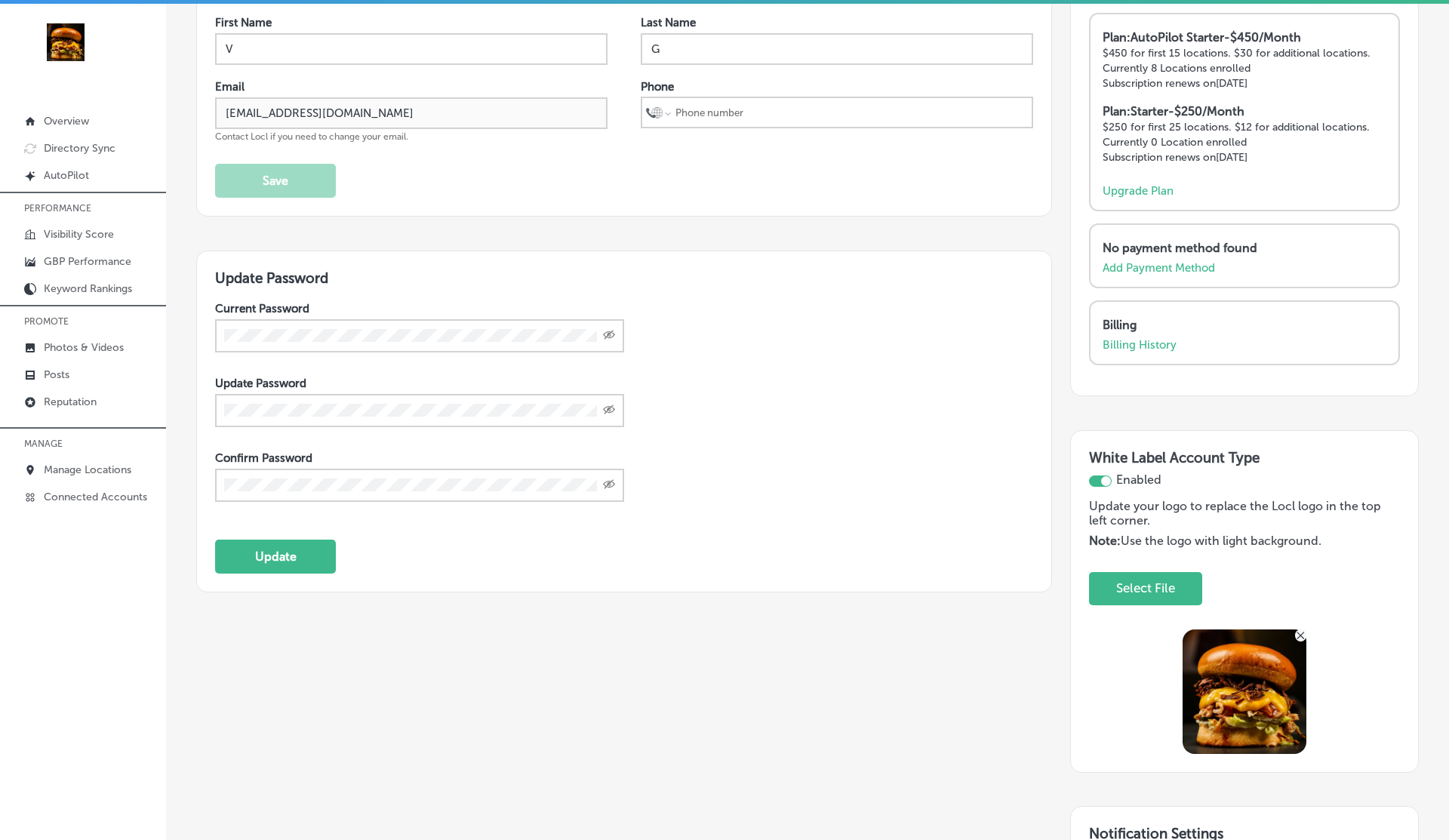
scroll to position [160, 0]
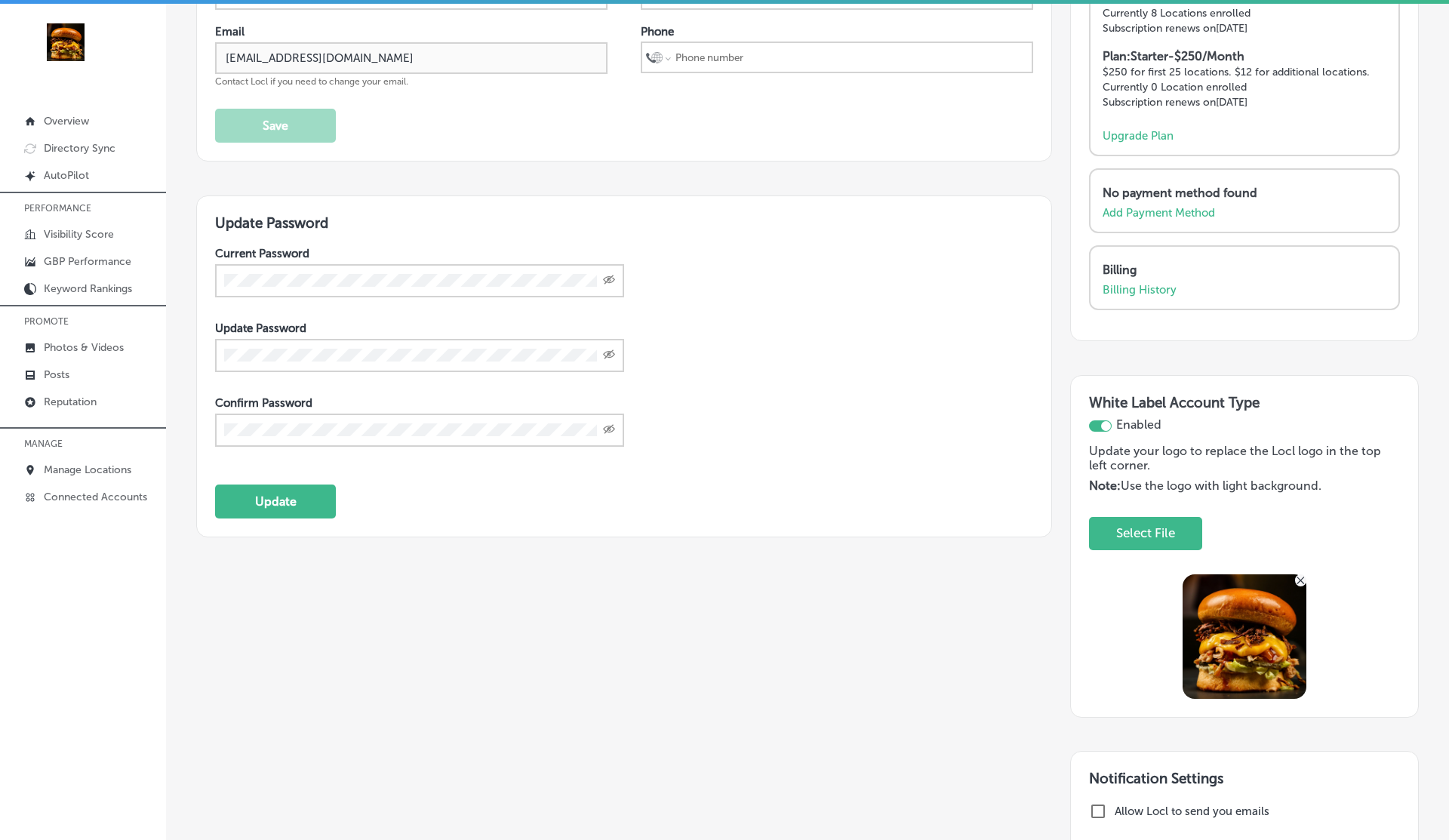
click at [1302, 576] on icon at bounding box center [1301, 580] width 8 height 8
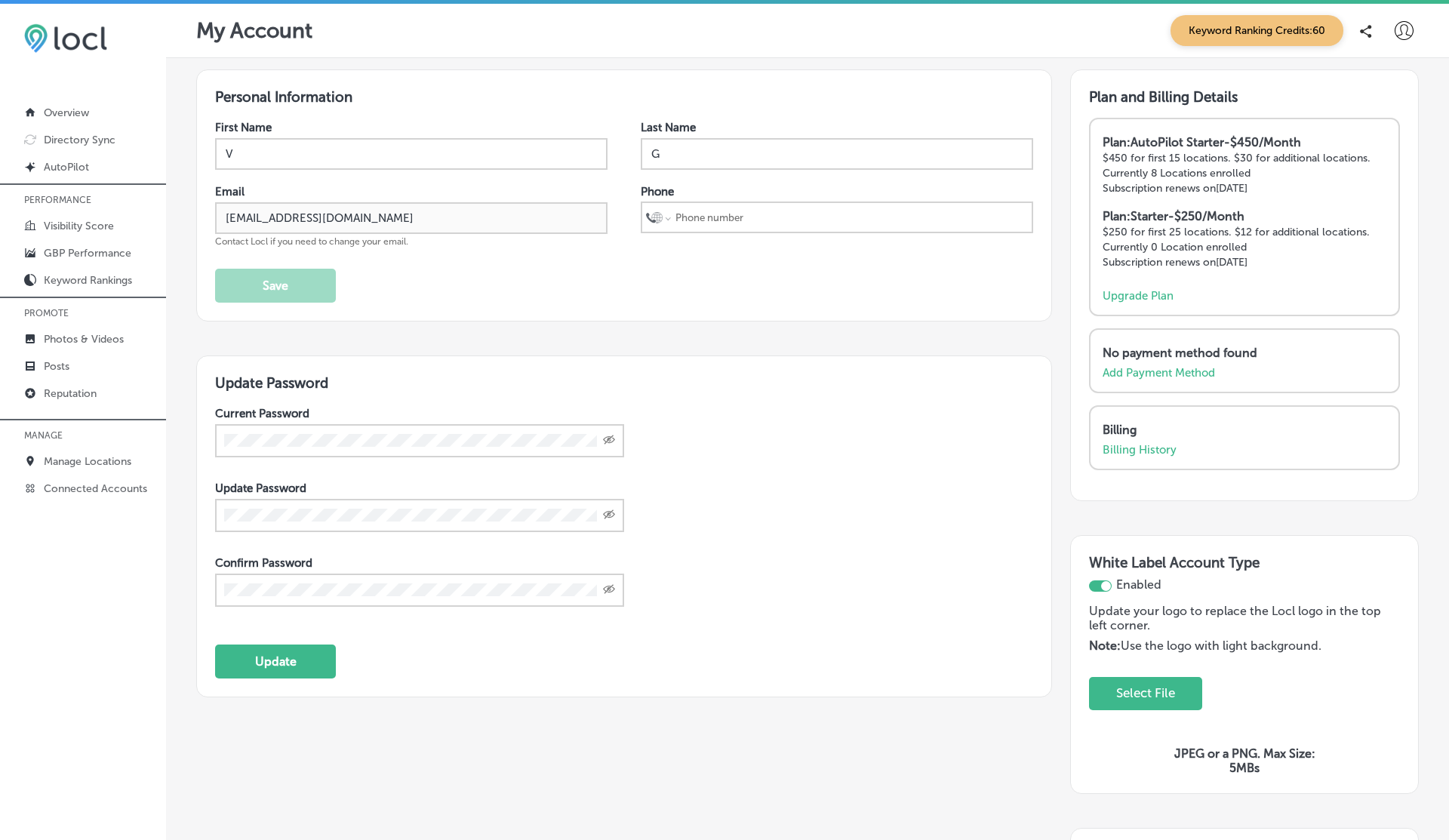
click at [1099, 585] on div at bounding box center [1100, 586] width 23 height 12
checkbox input "false"
